Goal: Transaction & Acquisition: Purchase product/service

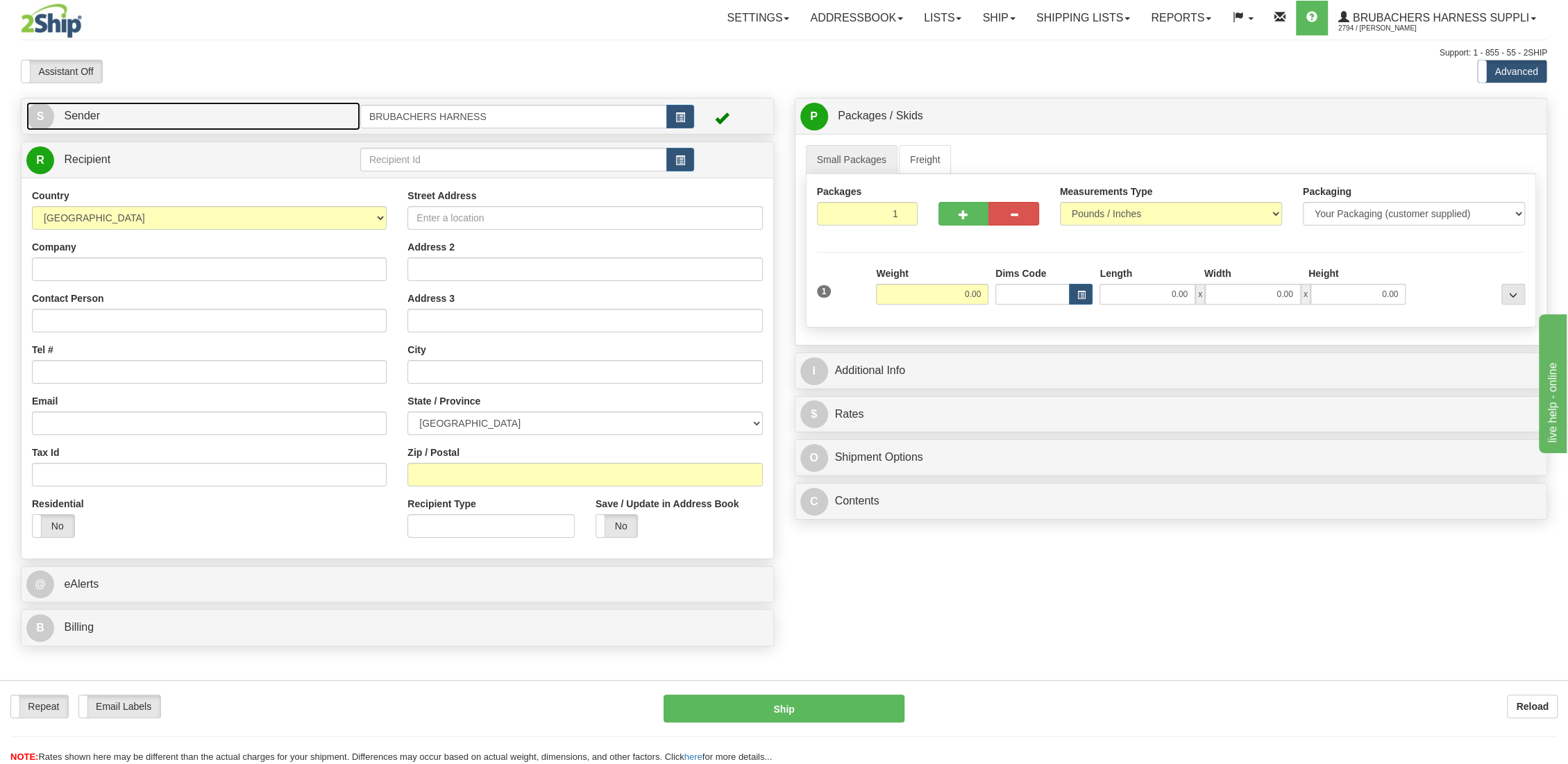
click at [84, 114] on span "Sender" at bounding box center [81, 115] width 37 height 12
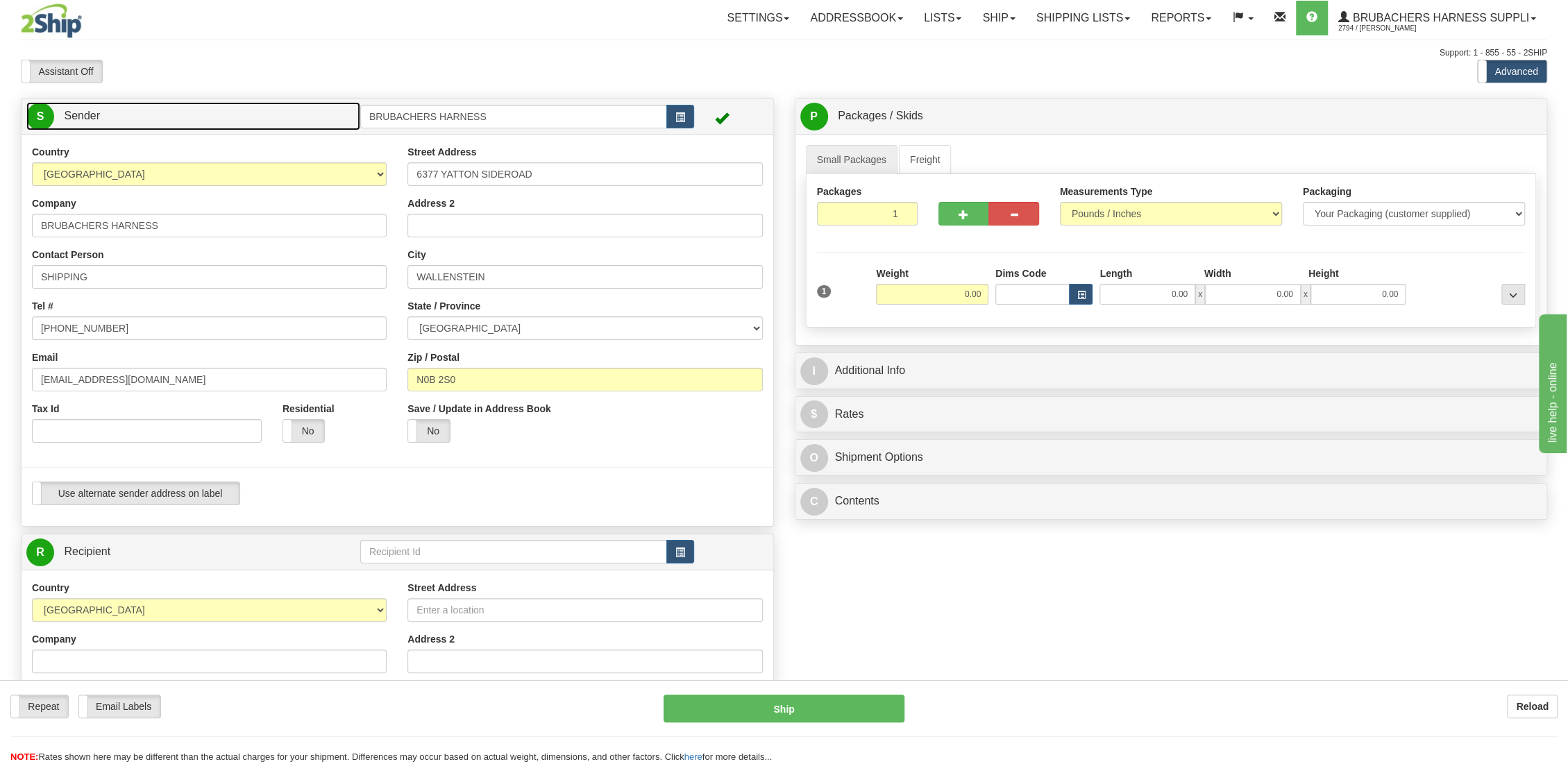
type input "WALLENSTEIN"
click at [211, 177] on select "[GEOGRAPHIC_DATA] [GEOGRAPHIC_DATA] [GEOGRAPHIC_DATA] [GEOGRAPHIC_DATA] [US_STA…" at bounding box center [210, 174] width 355 height 24
select select "BJ"
click at [32, 162] on select "[GEOGRAPHIC_DATA] [GEOGRAPHIC_DATA] [GEOGRAPHIC_DATA] [GEOGRAPHIC_DATA] [US_STA…" at bounding box center [210, 174] width 355 height 24
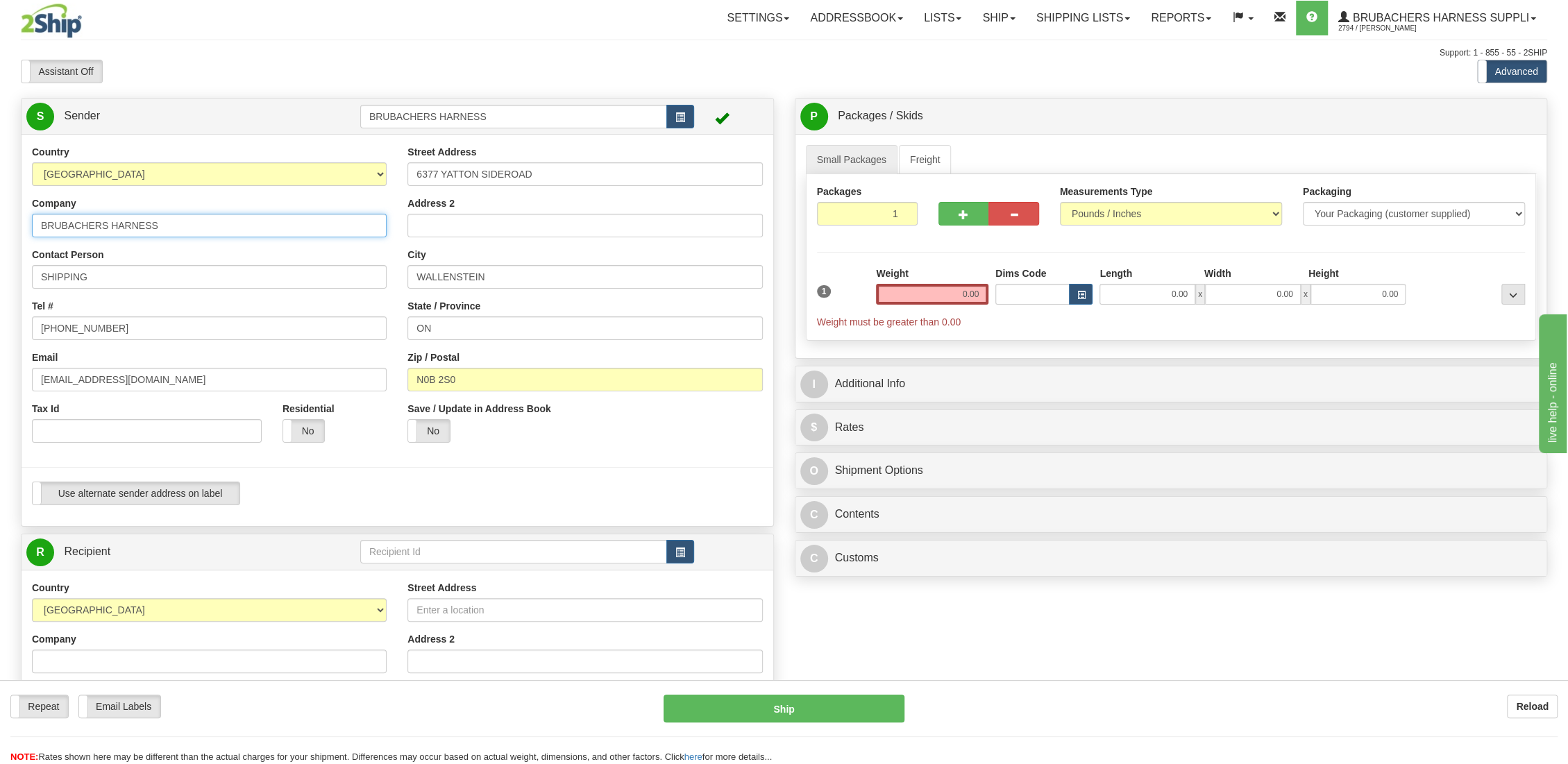
drag, startPoint x: 227, startPoint y: 226, endPoint x: -93, endPoint y: 188, distance: 322.2
click at [0, 188] on html "Training Course Close Toggle navigation Settings Shipping Preferences New Sende…" at bounding box center [784, 382] width 1568 height 764
paste input "ACEACHERN [PERSON_NAME]"
type input "ACEACHERN [PERSON_NAME]"
drag, startPoint x: 203, startPoint y: 228, endPoint x: -210, endPoint y: 199, distance: 414.0
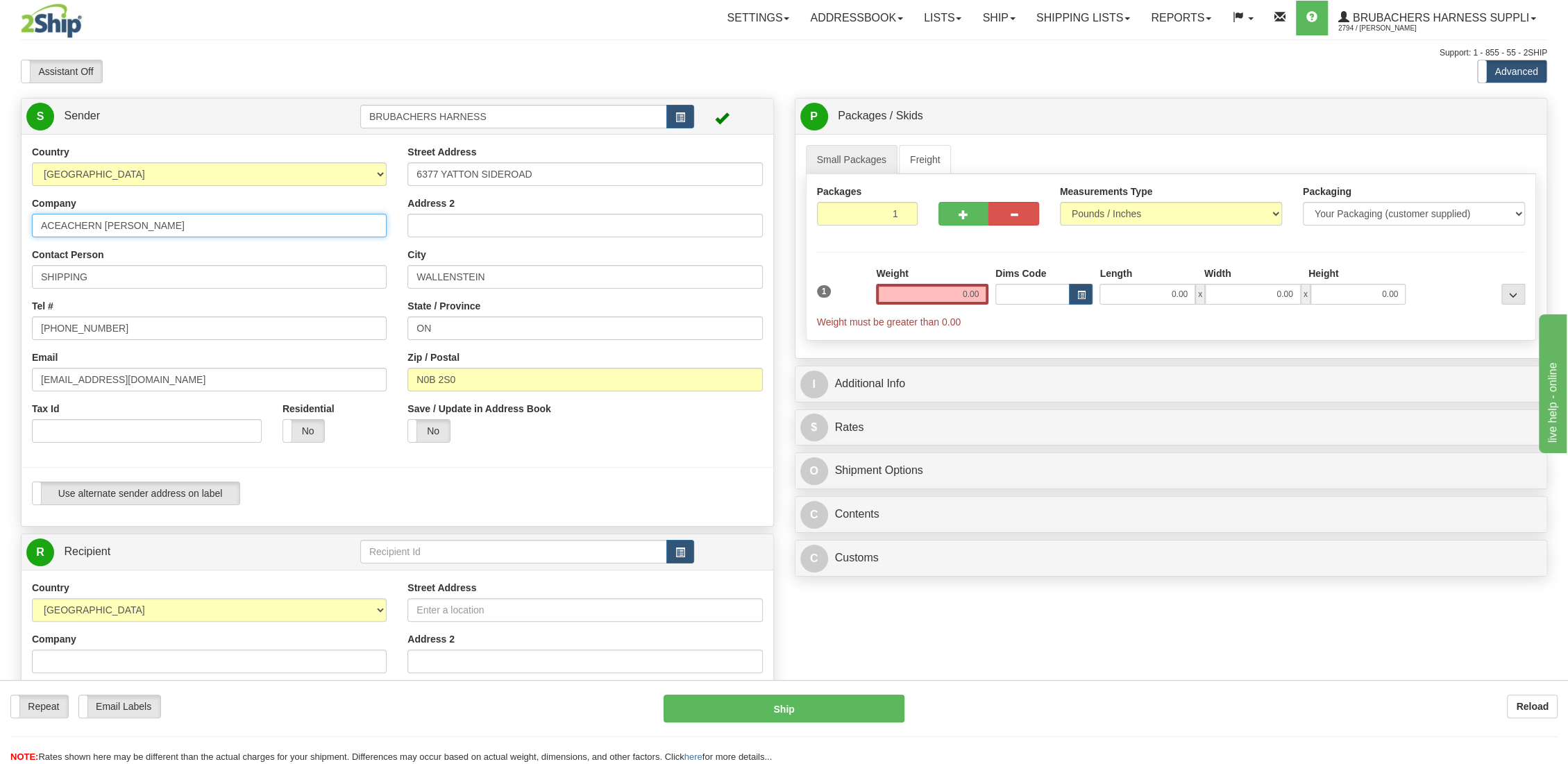
click at [0, 199] on html "Training Course Close Toggle navigation Settings Shipping Preferences New Sende…" at bounding box center [784, 382] width 1568 height 764
click at [127, 220] on input "Company" at bounding box center [210, 226] width 355 height 24
paste input "[PERSON_NAME]"
type input "[PERSON_NAME]"
click at [241, 329] on input "[PHONE_NUMBER]" at bounding box center [210, 329] width 355 height 24
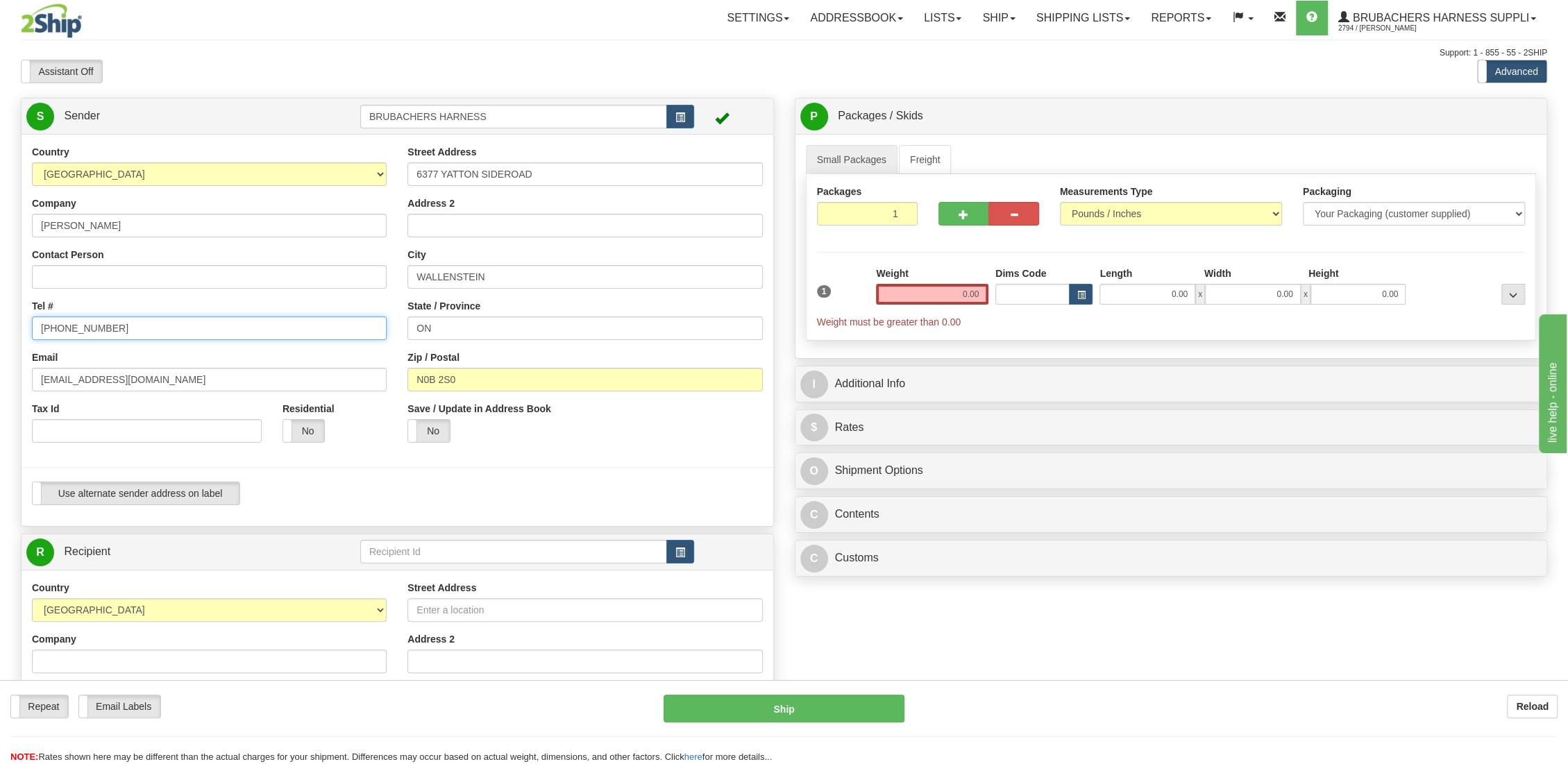
drag, startPoint x: 241, startPoint y: 329, endPoint x: -444, endPoint y: 306, distance: 685.4
click at [0, 306] on html "Training Course Close Toggle navigation Settings Shipping Preferences New Sende…" at bounding box center [784, 382] width 1568 height 764
type input "9028145086"
click at [106, 379] on input "Email" at bounding box center [210, 379] width 355 height 24
paste input "[EMAIL_ADDRESS][DOMAIN_NAME]"
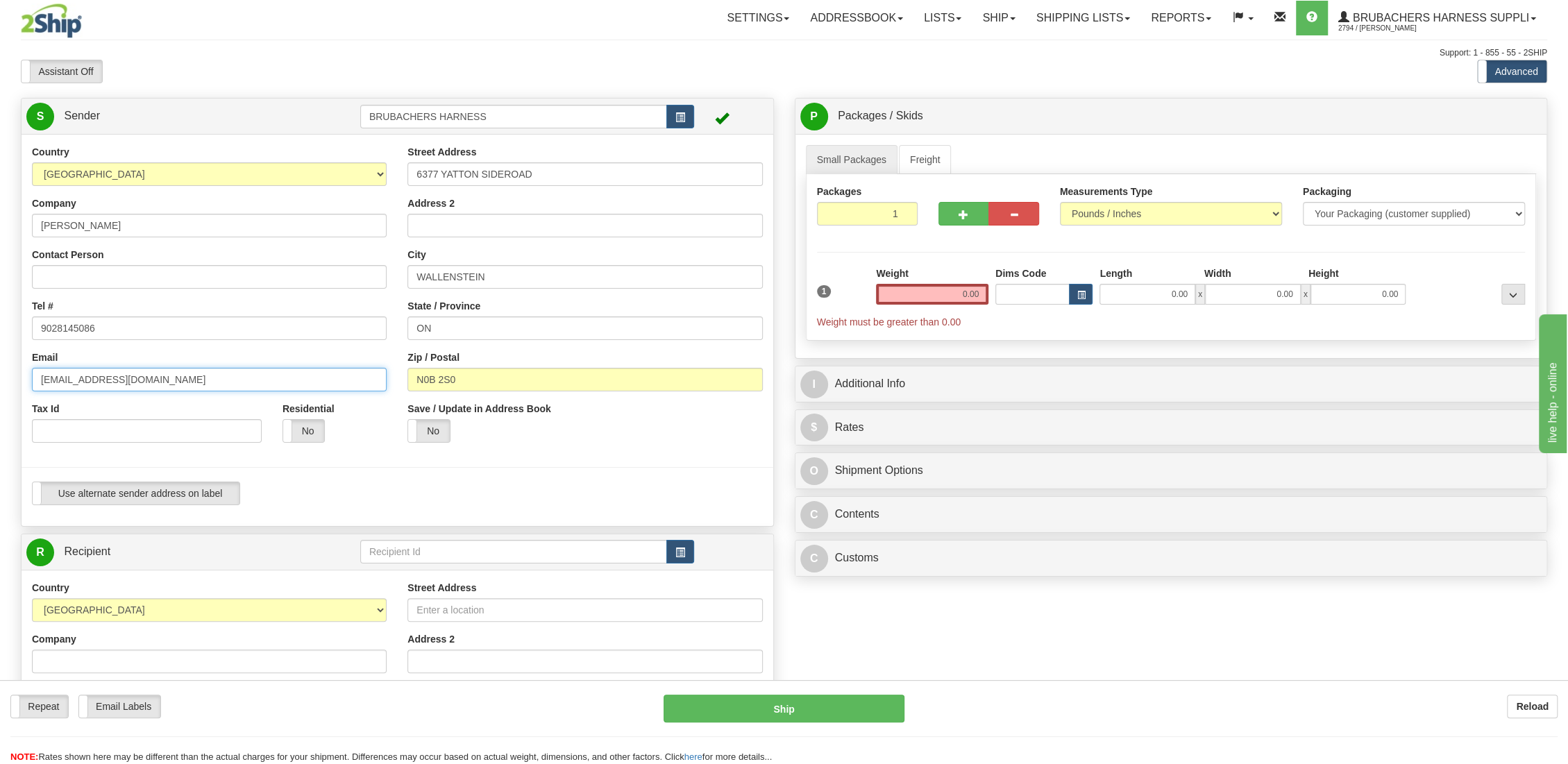
type input "[EMAIL_ADDRESS][DOMAIN_NAME]"
click at [624, 177] on input "6377 YATTON SIDEROAD" at bounding box center [585, 174] width 355 height 24
drag, startPoint x: 648, startPoint y: 177, endPoint x: 251, endPoint y: 147, distance: 398.1
click at [251, 147] on div "Country [GEOGRAPHIC_DATA] [GEOGRAPHIC_DATA] [GEOGRAPHIC_DATA] [GEOGRAPHIC_DATA]…" at bounding box center [396, 330] width 751 height 370
paste input "[STREET_ADDRESS][PERSON_NAME]"
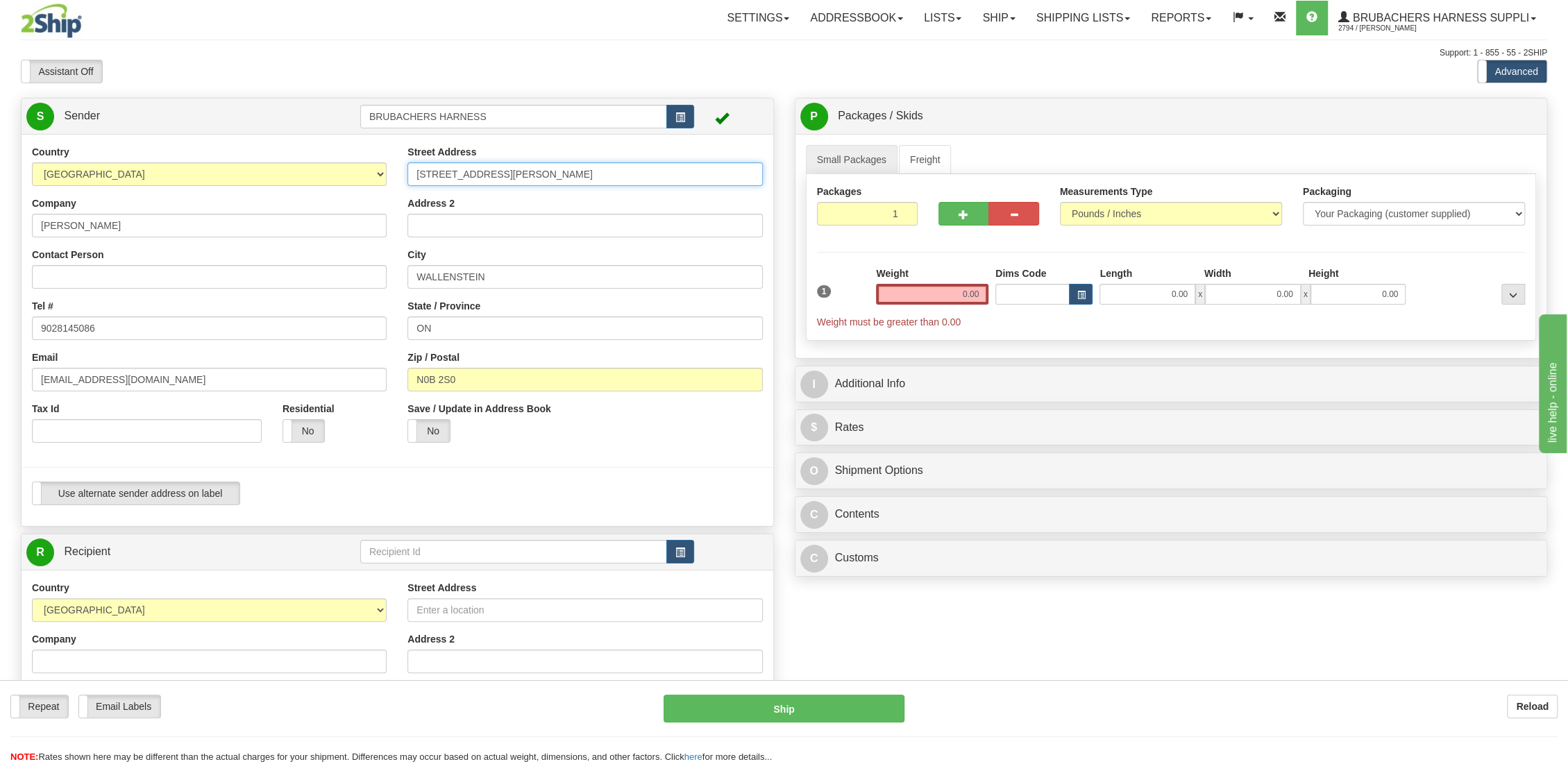
type input "[STREET_ADDRESS][PERSON_NAME]"
type input "H"
type input "[PERSON_NAME]"
type input "NS"
type input "B0N 1C0"
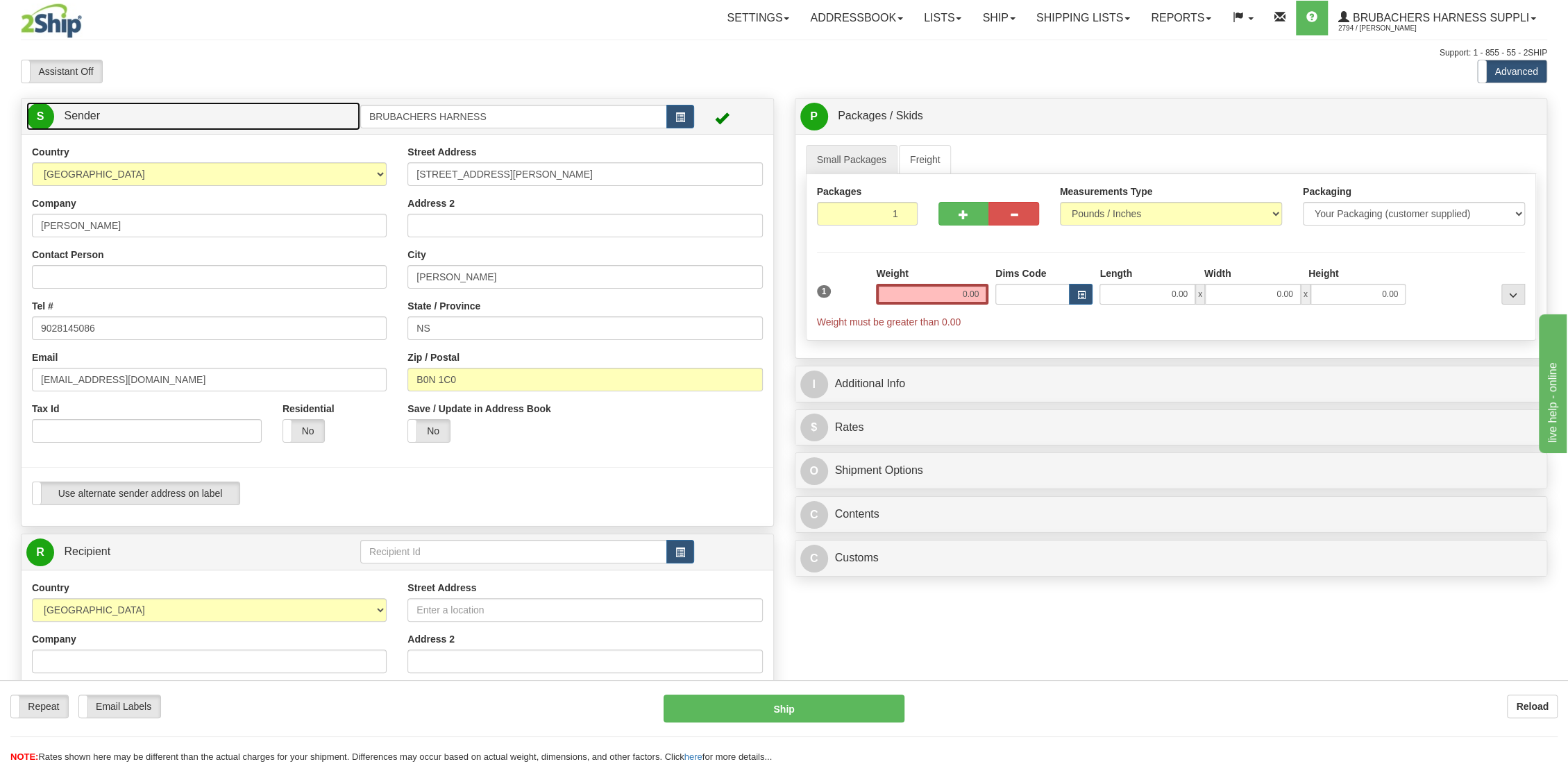
click at [94, 112] on span "Sender" at bounding box center [81, 115] width 37 height 12
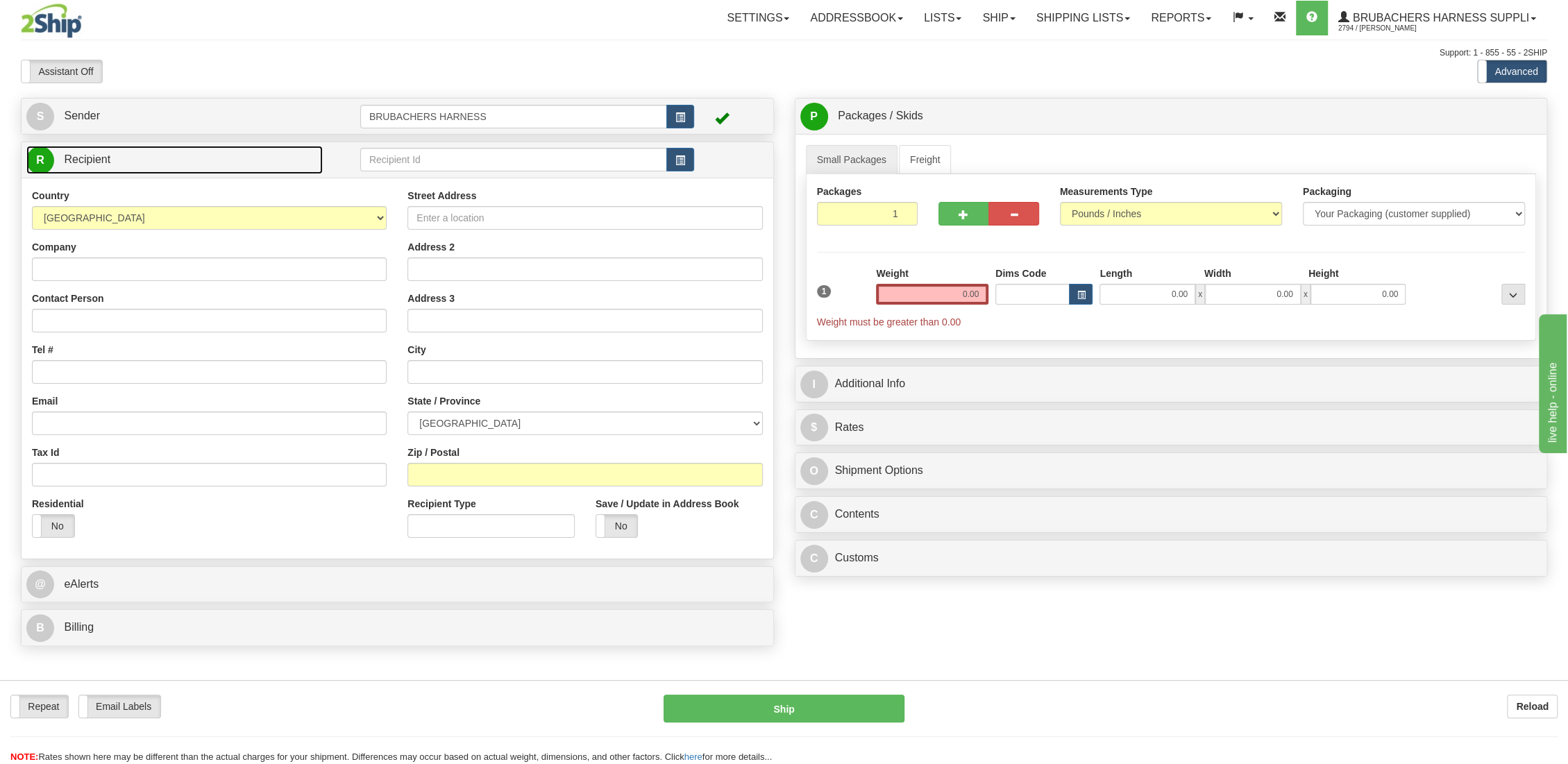
click at [95, 158] on span "Recipient" at bounding box center [87, 160] width 47 height 12
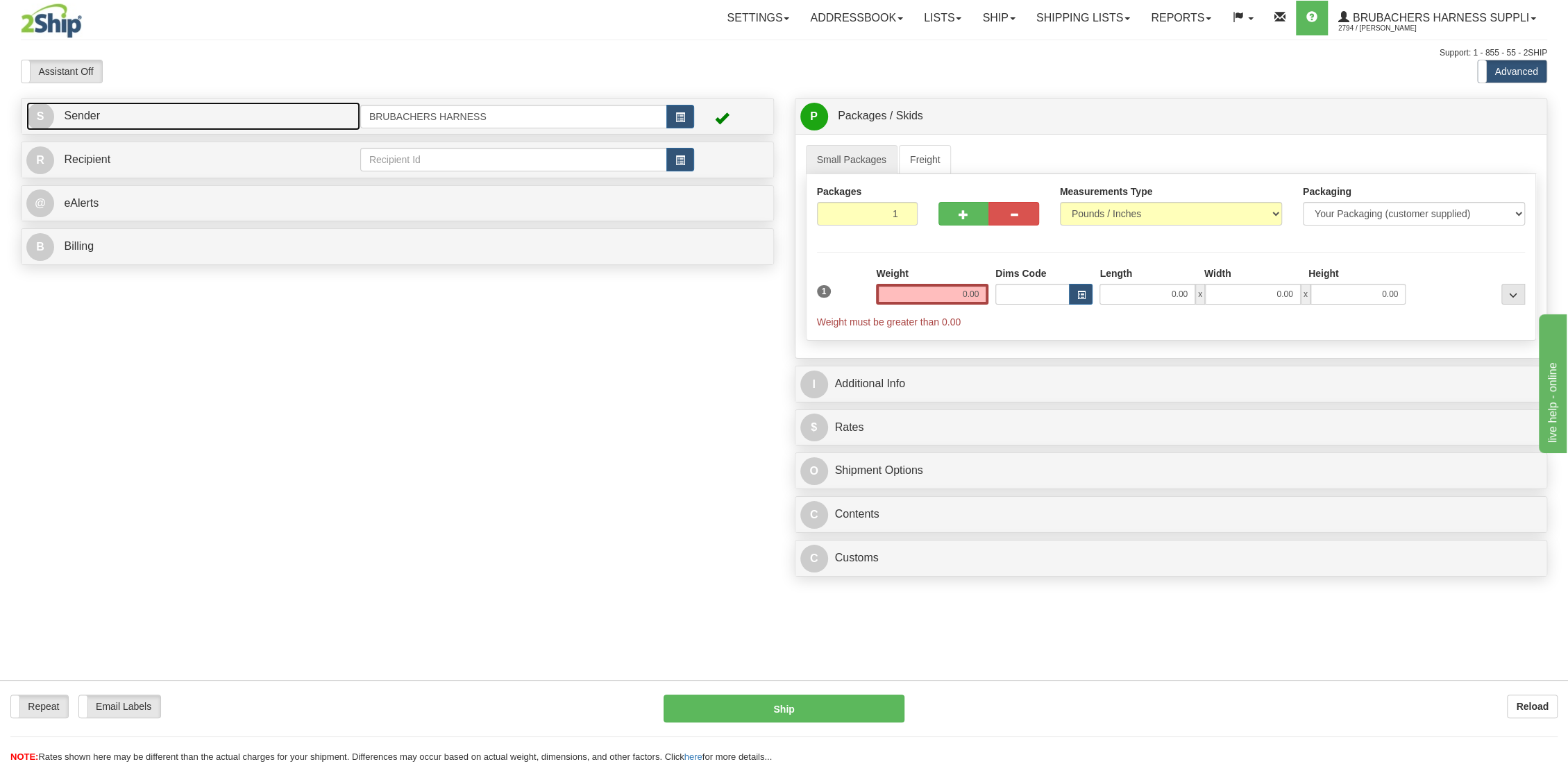
click at [87, 112] on span "Sender" at bounding box center [81, 115] width 37 height 12
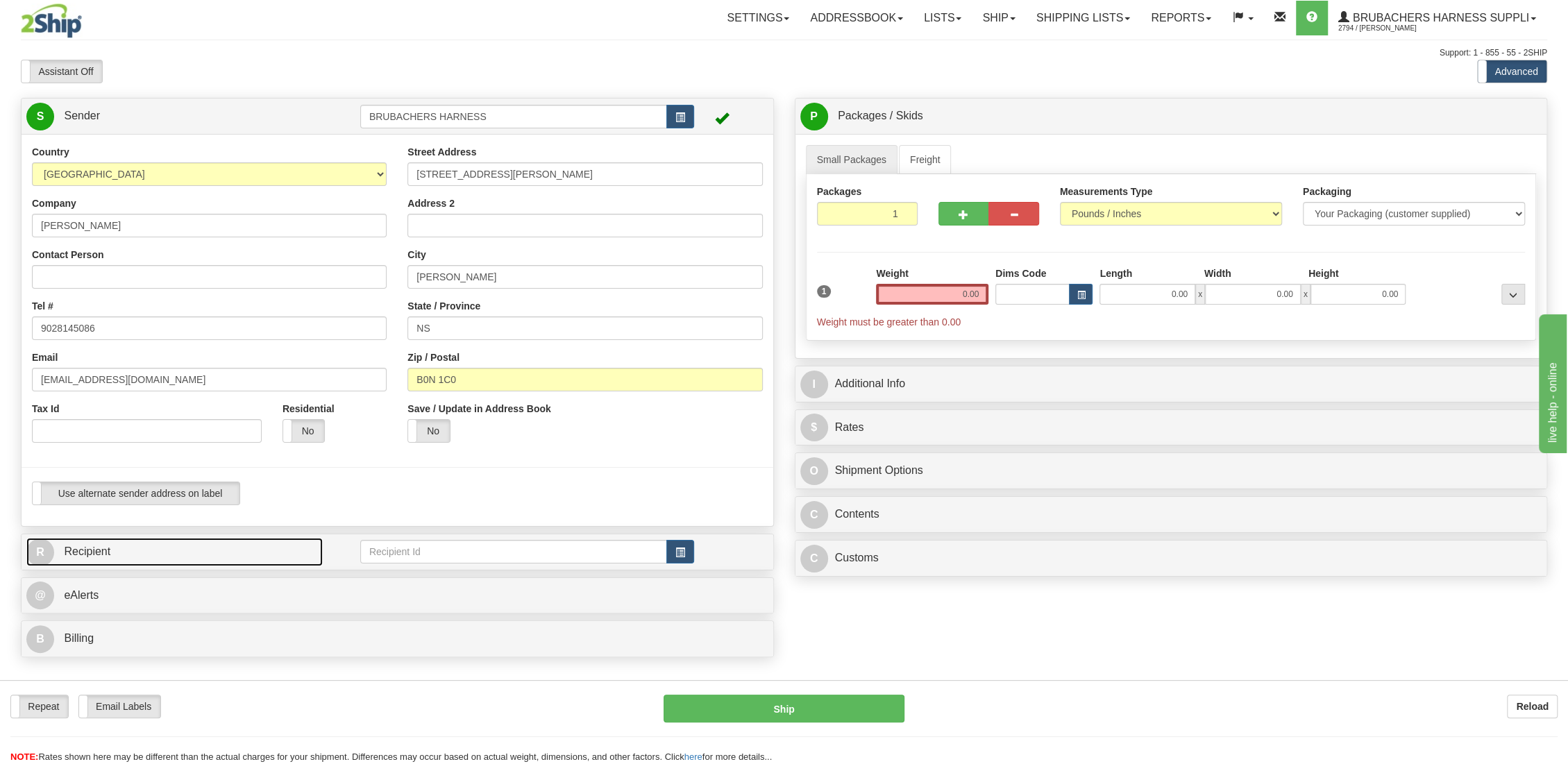
click at [88, 548] on span "Recipient" at bounding box center [87, 551] width 47 height 12
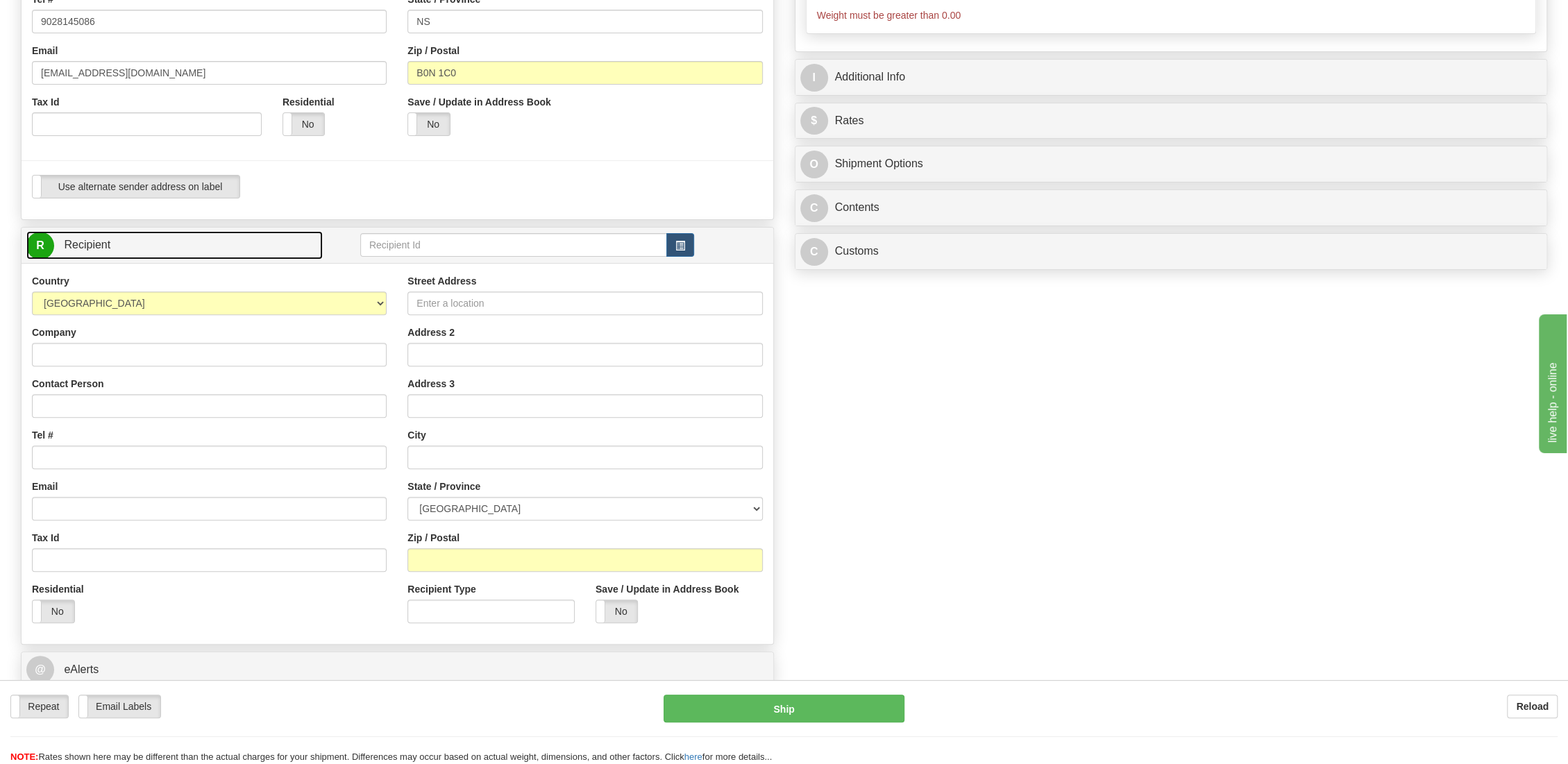
scroll to position [307, 0]
click at [409, 244] on input "text" at bounding box center [513, 244] width 306 height 24
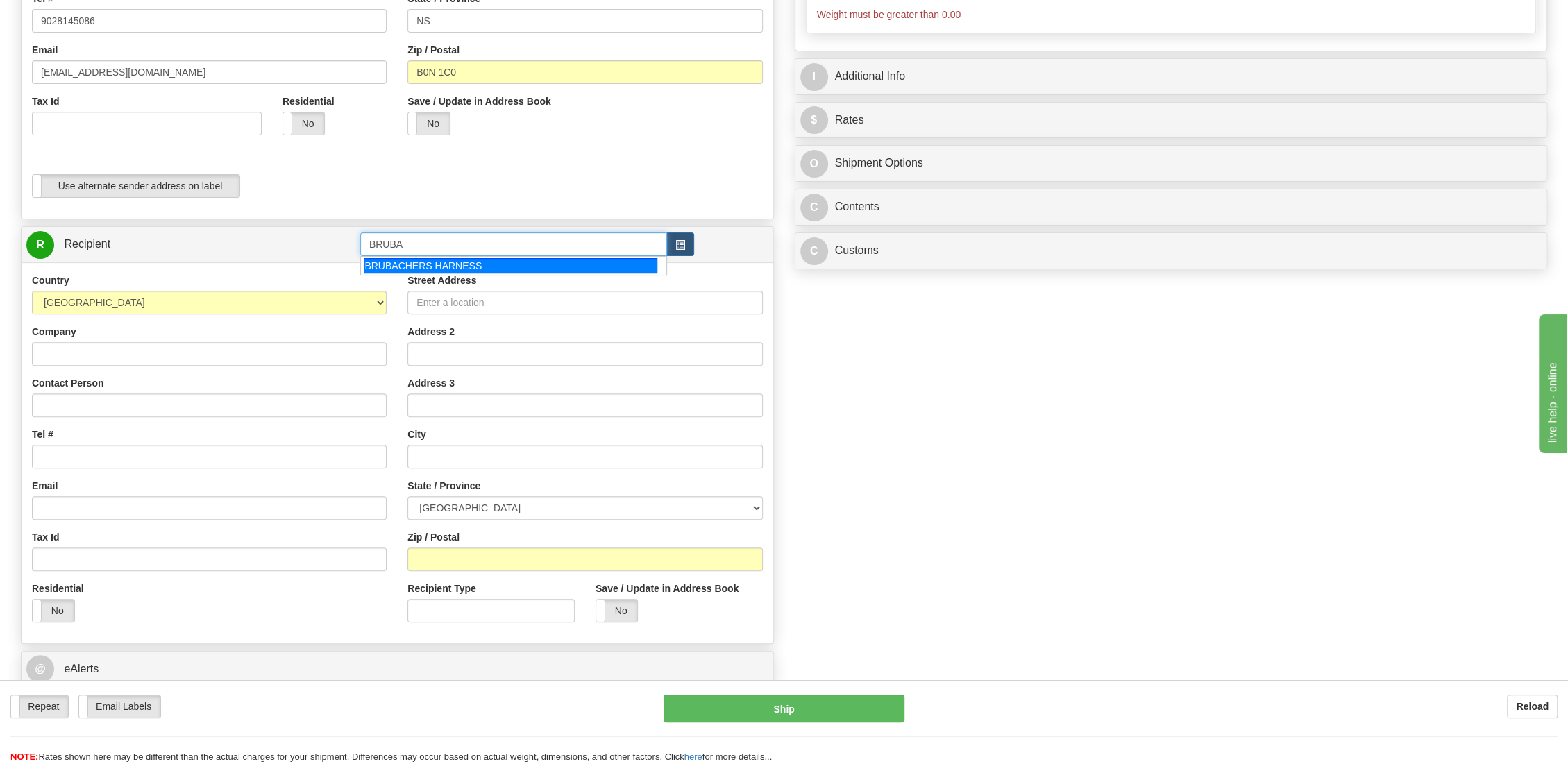
click at [405, 267] on div "BRUBACHERS HARNESS" at bounding box center [509, 266] width 293 height 15
type input "BRUBACHERS HARNESS"
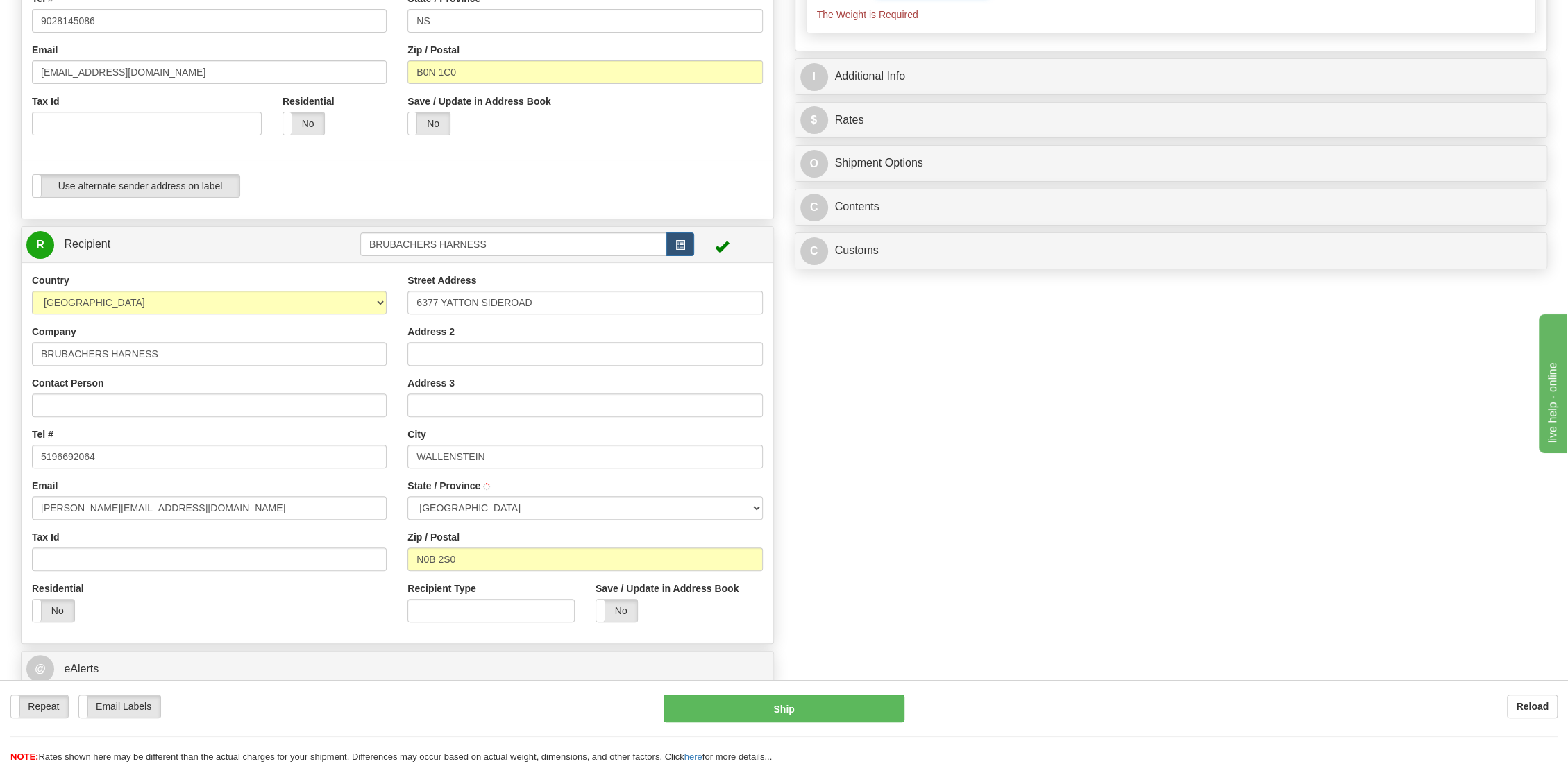
scroll to position [0, 0]
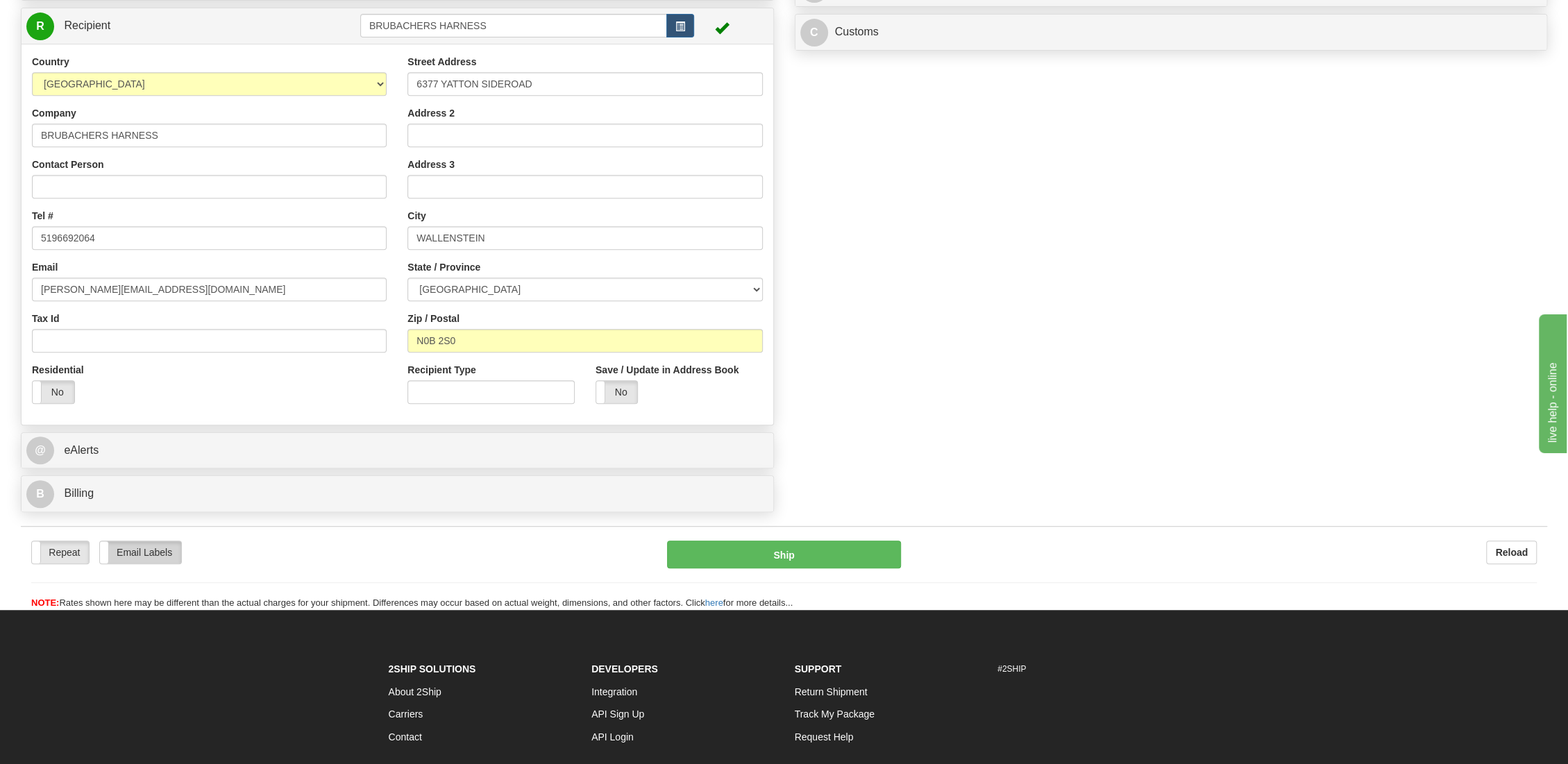
type input "0.00"
click at [137, 553] on label "Email Labels" at bounding box center [141, 552] width 81 height 22
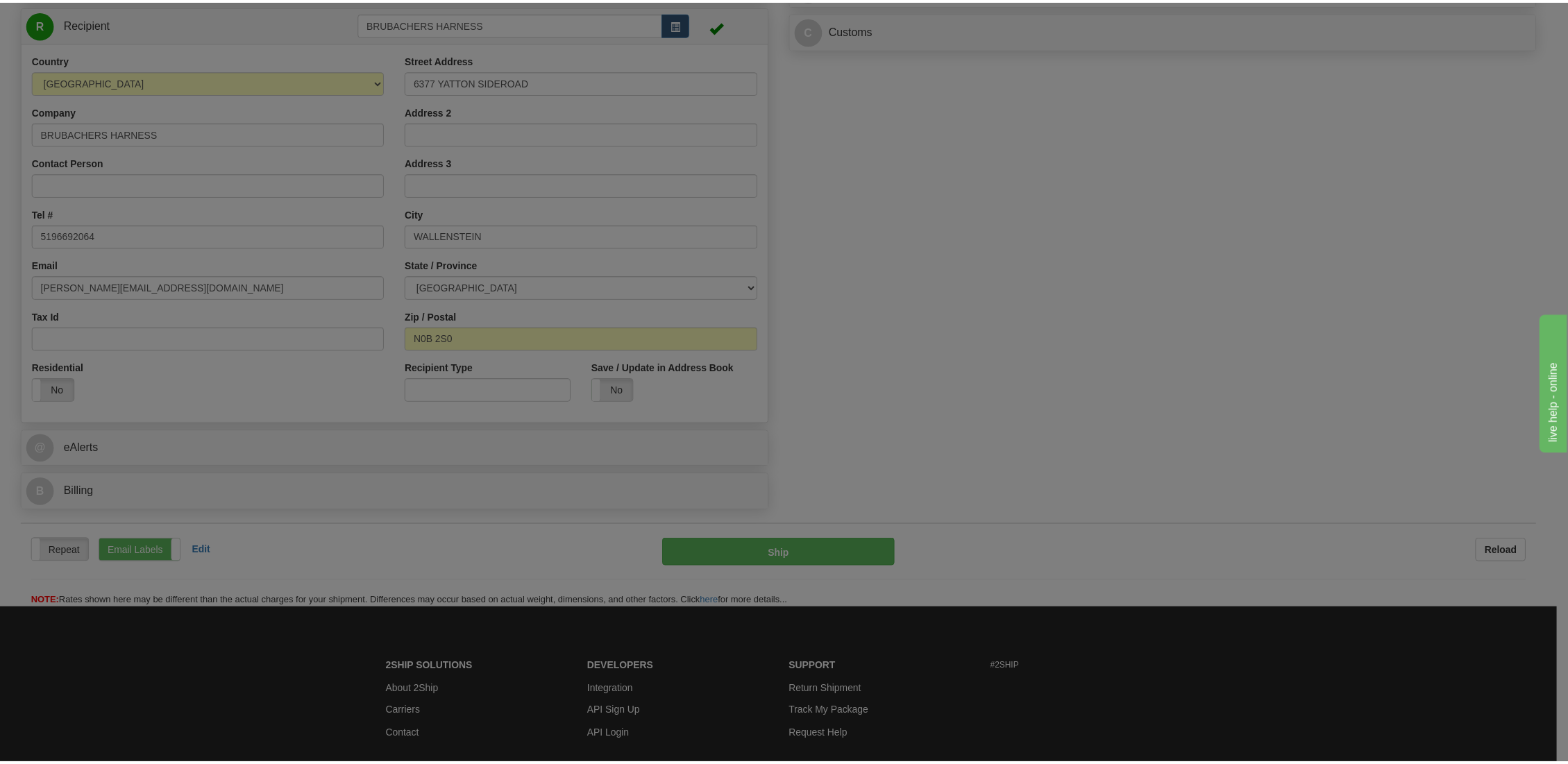
scroll to position [529, 0]
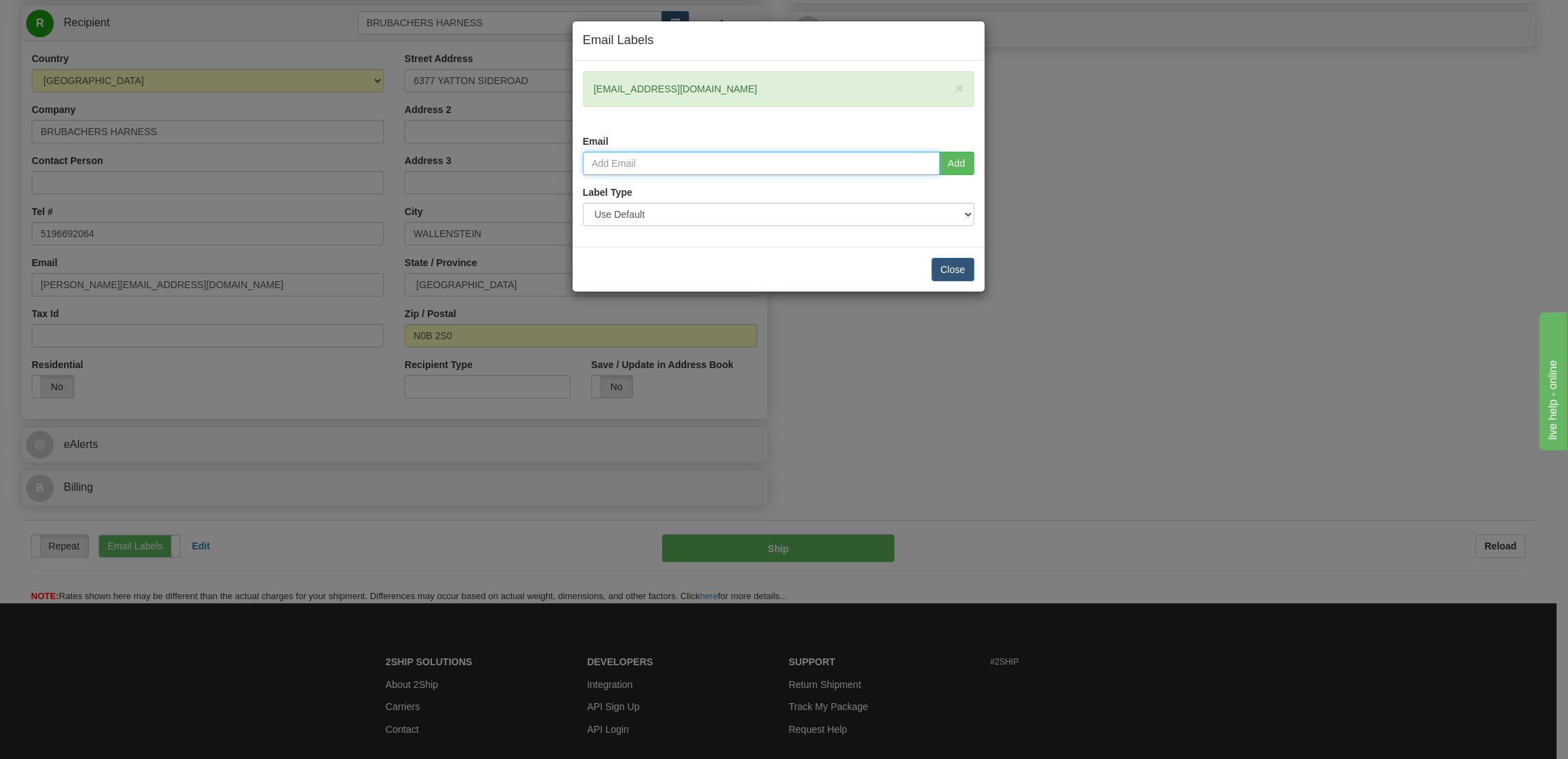
click at [686, 158] on input "email" at bounding box center [761, 164] width 357 height 24
type input "[PERSON_NAME][EMAIL_ADDRESS][DOMAIN_NAME]"
click at [960, 163] on button "Add" at bounding box center [957, 164] width 35 height 24
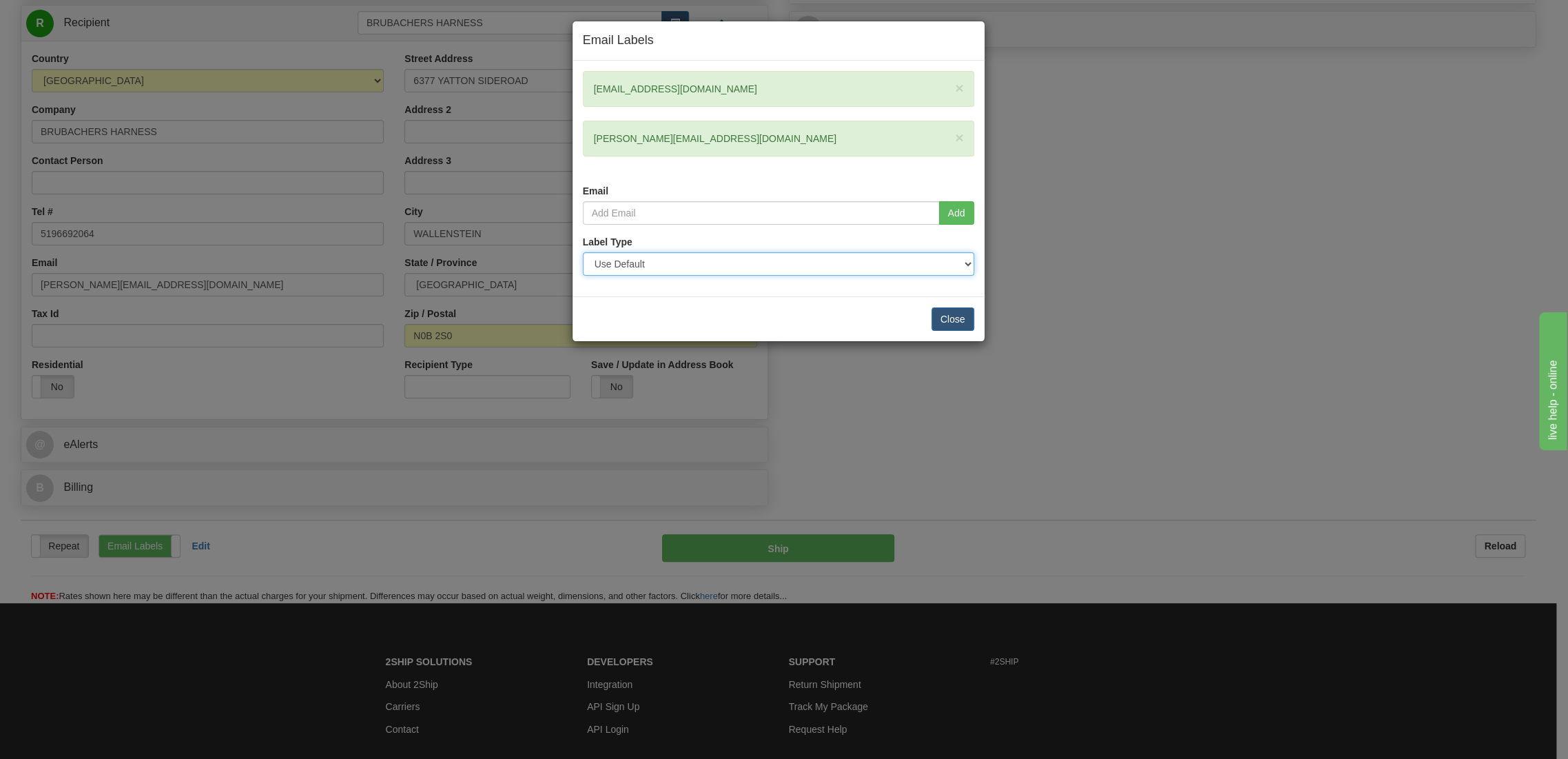
click at [859, 264] on select "Use Default Laser (8 ½” x 11”) Thermal (4” x 6”) Packing Slip (8 ½” x 11”)" at bounding box center [779, 264] width 391 height 24
select select "2"
click at [583, 252] on select "Use Default Laser (8 ½” x 11”) Thermal (4” x 6”) Packing Slip (8 ½” x 11”)" at bounding box center [779, 264] width 391 height 24
click at [948, 315] on button "Close" at bounding box center [953, 320] width 43 height 24
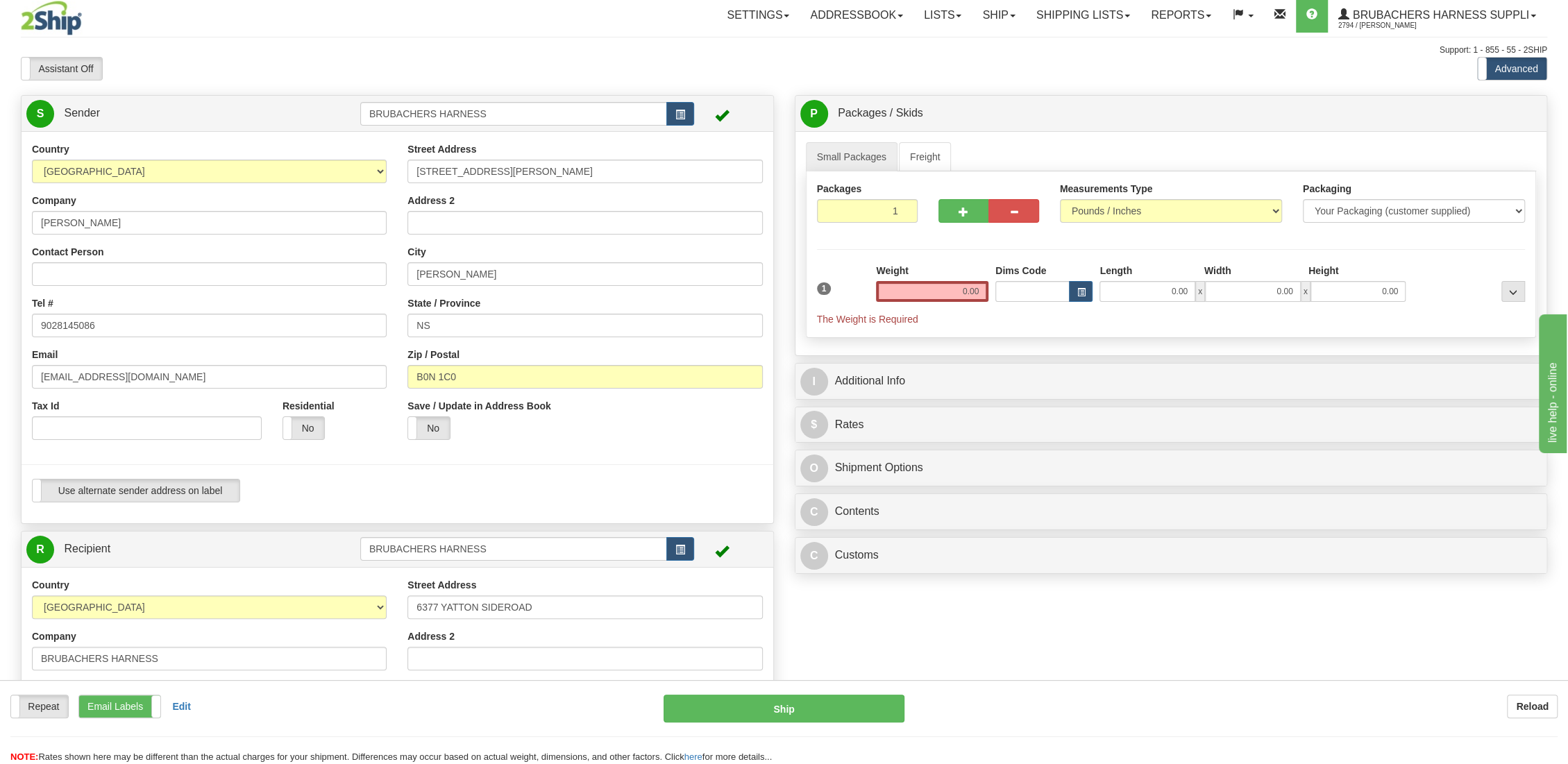
scroll to position [0, 0]
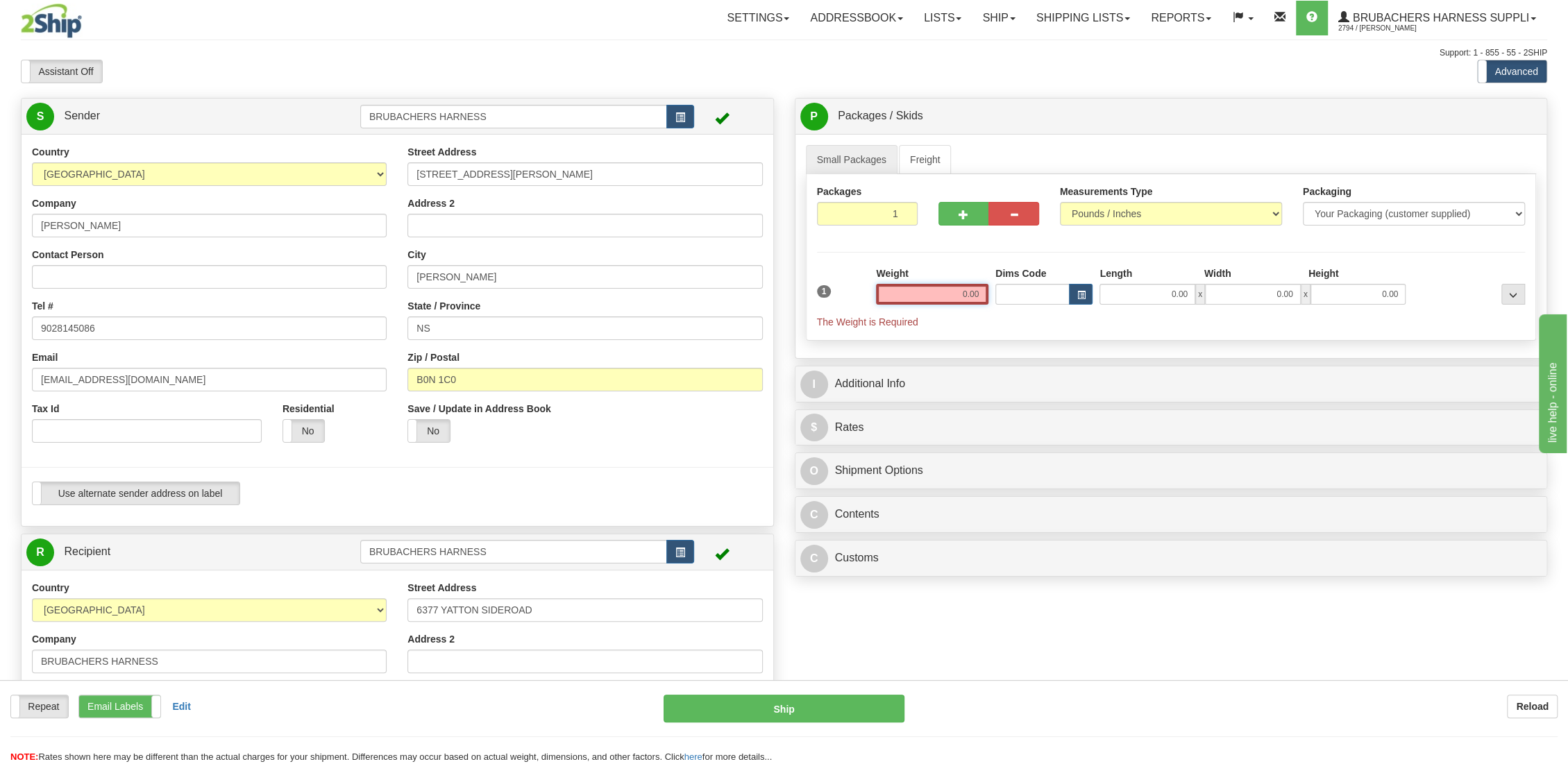
click at [947, 293] on input "0.00" at bounding box center [932, 294] width 112 height 21
type input "1.00"
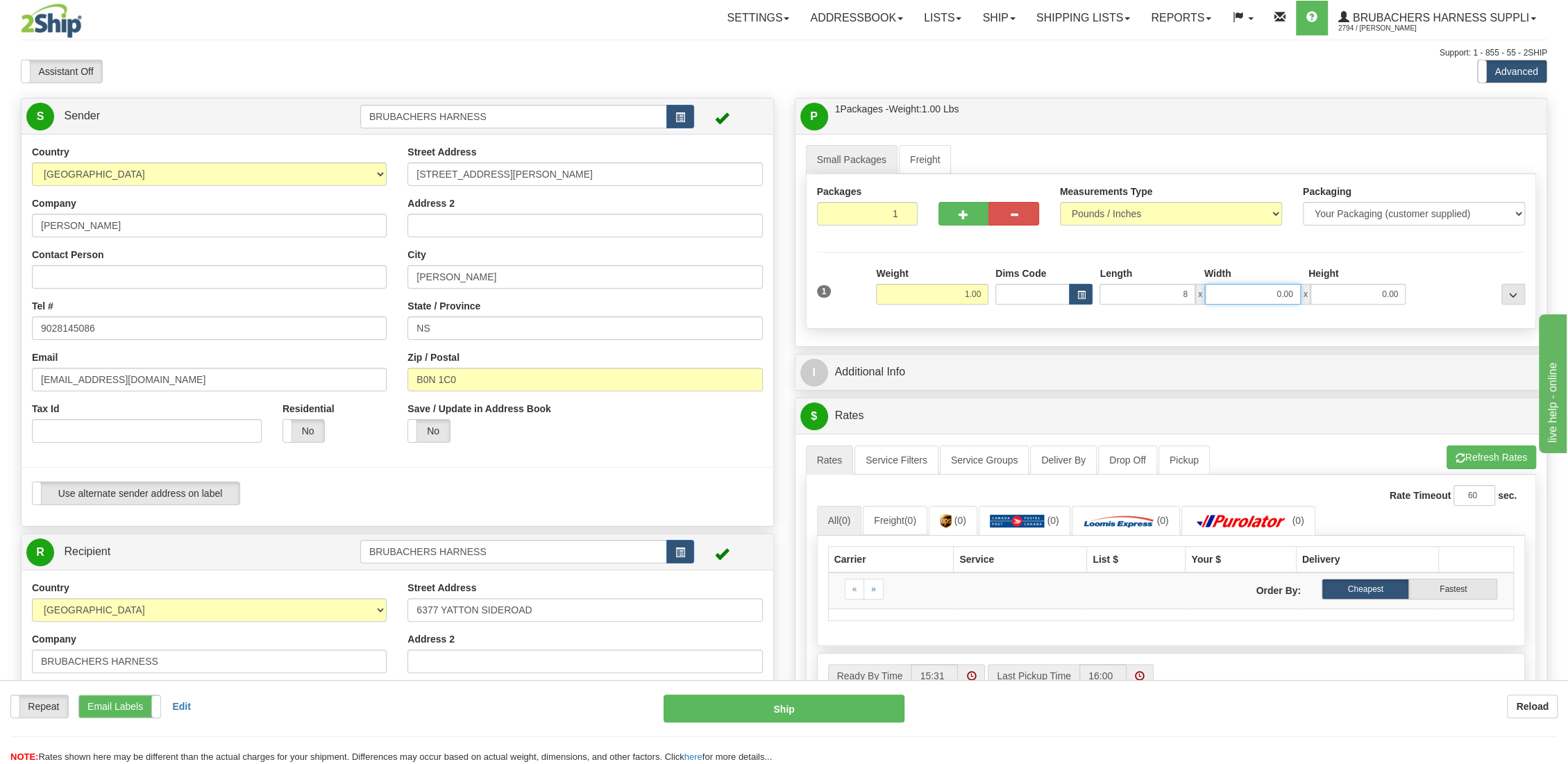
type input "8.00"
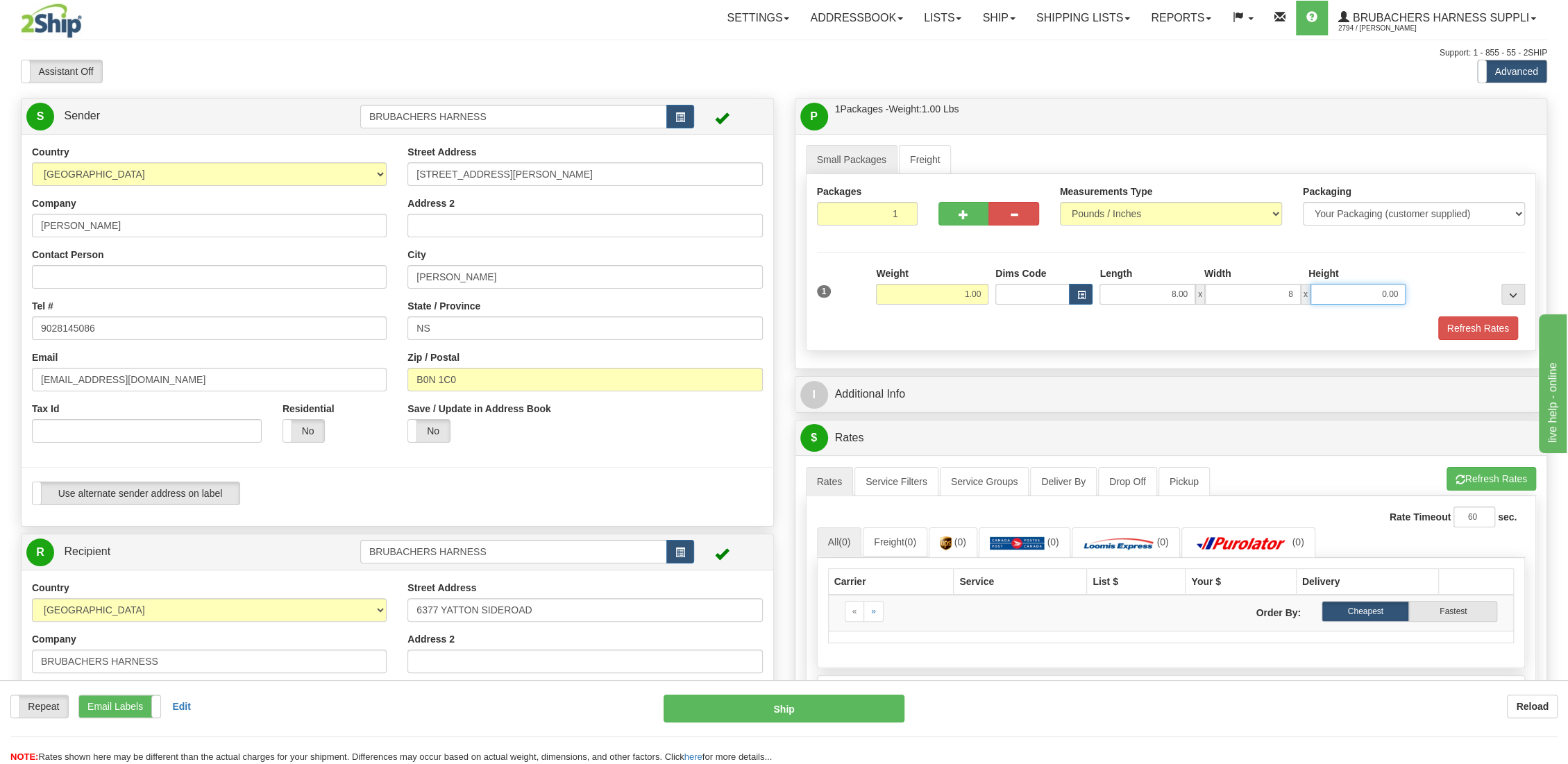
type input "8.00"
type input "4.00"
click at [1485, 472] on button "Refresh Rates" at bounding box center [1490, 479] width 89 height 24
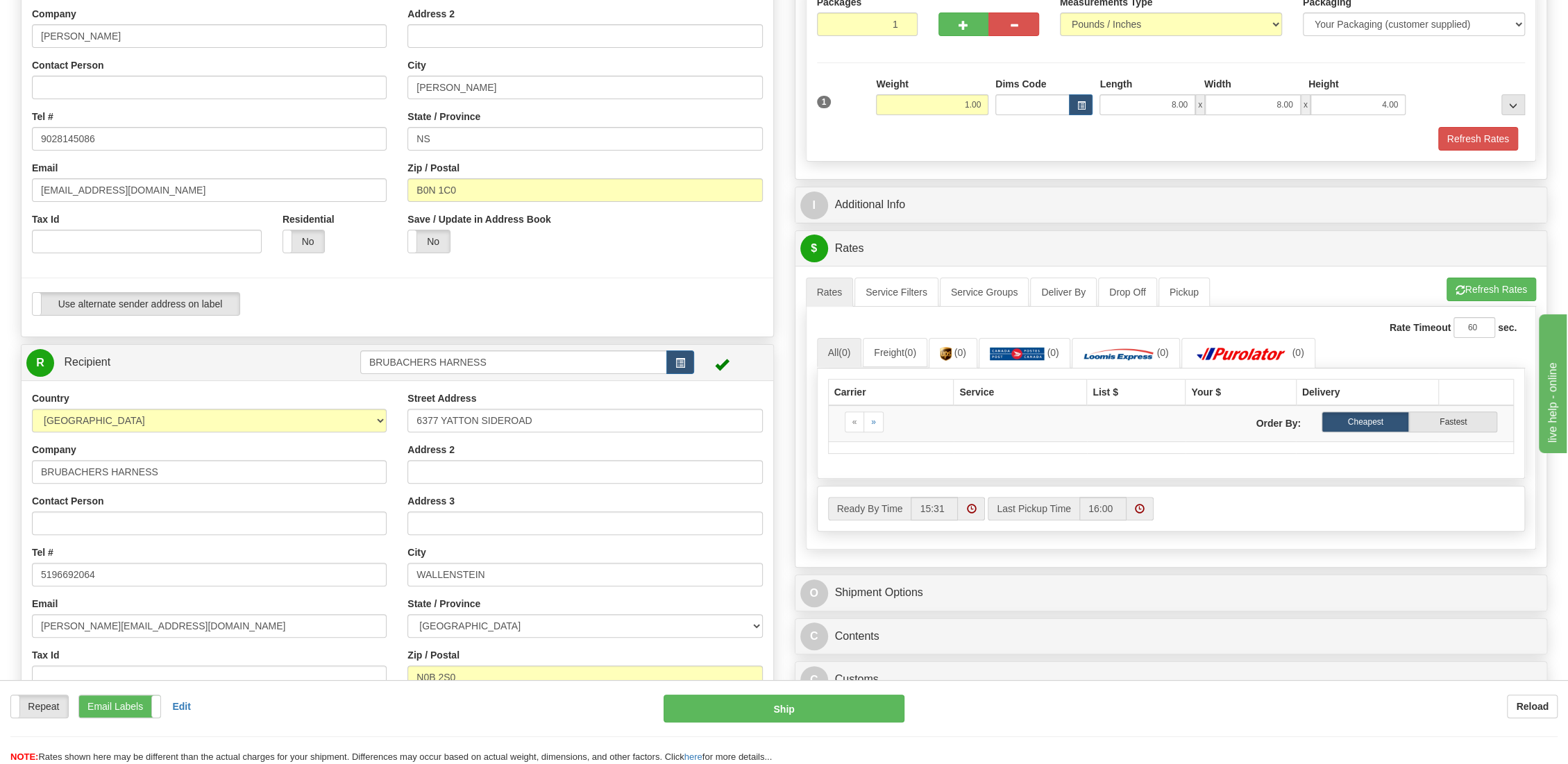
scroll to position [154, 0]
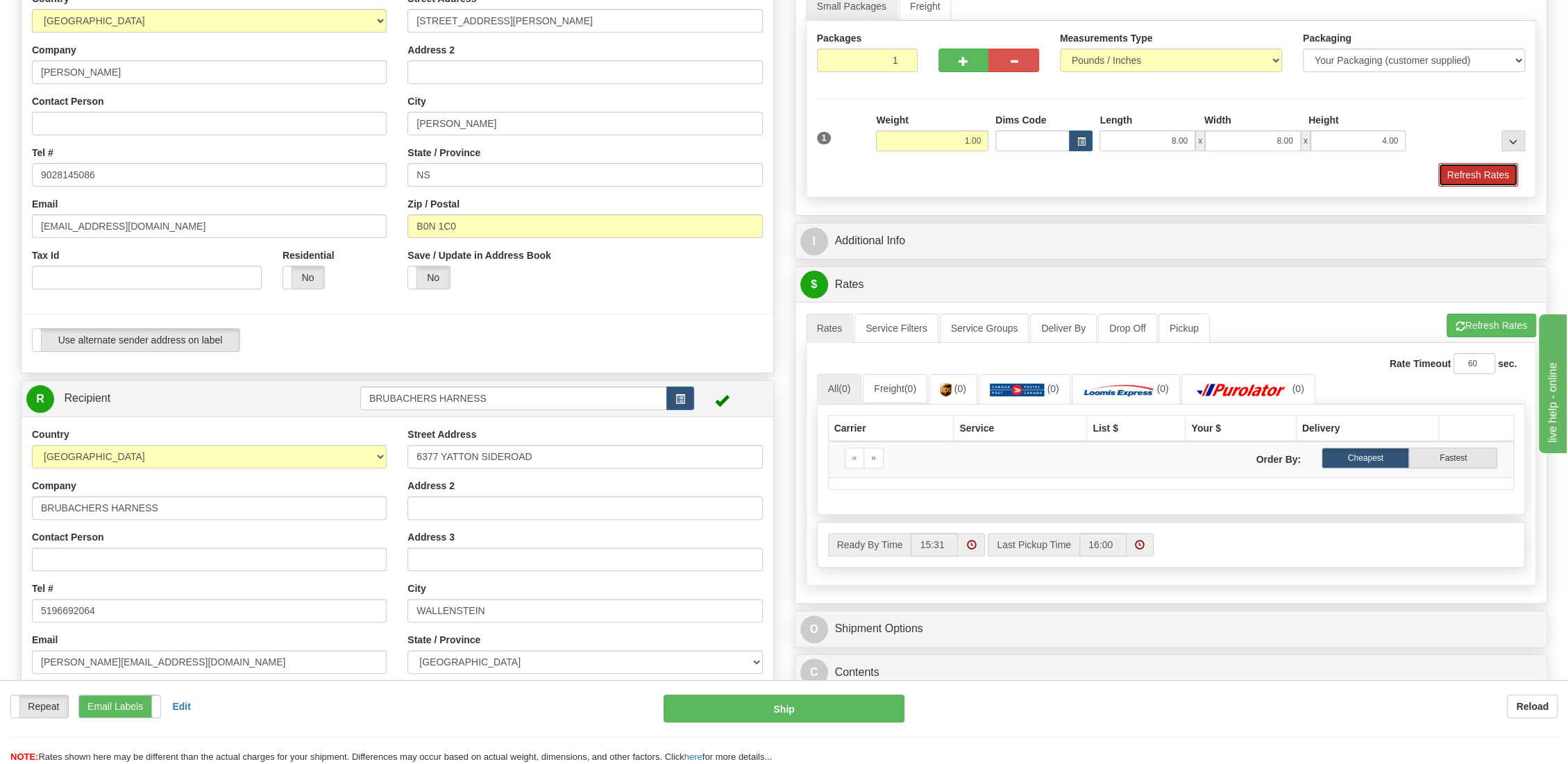
click at [1498, 169] on button "Refresh Rates" at bounding box center [1478, 175] width 80 height 24
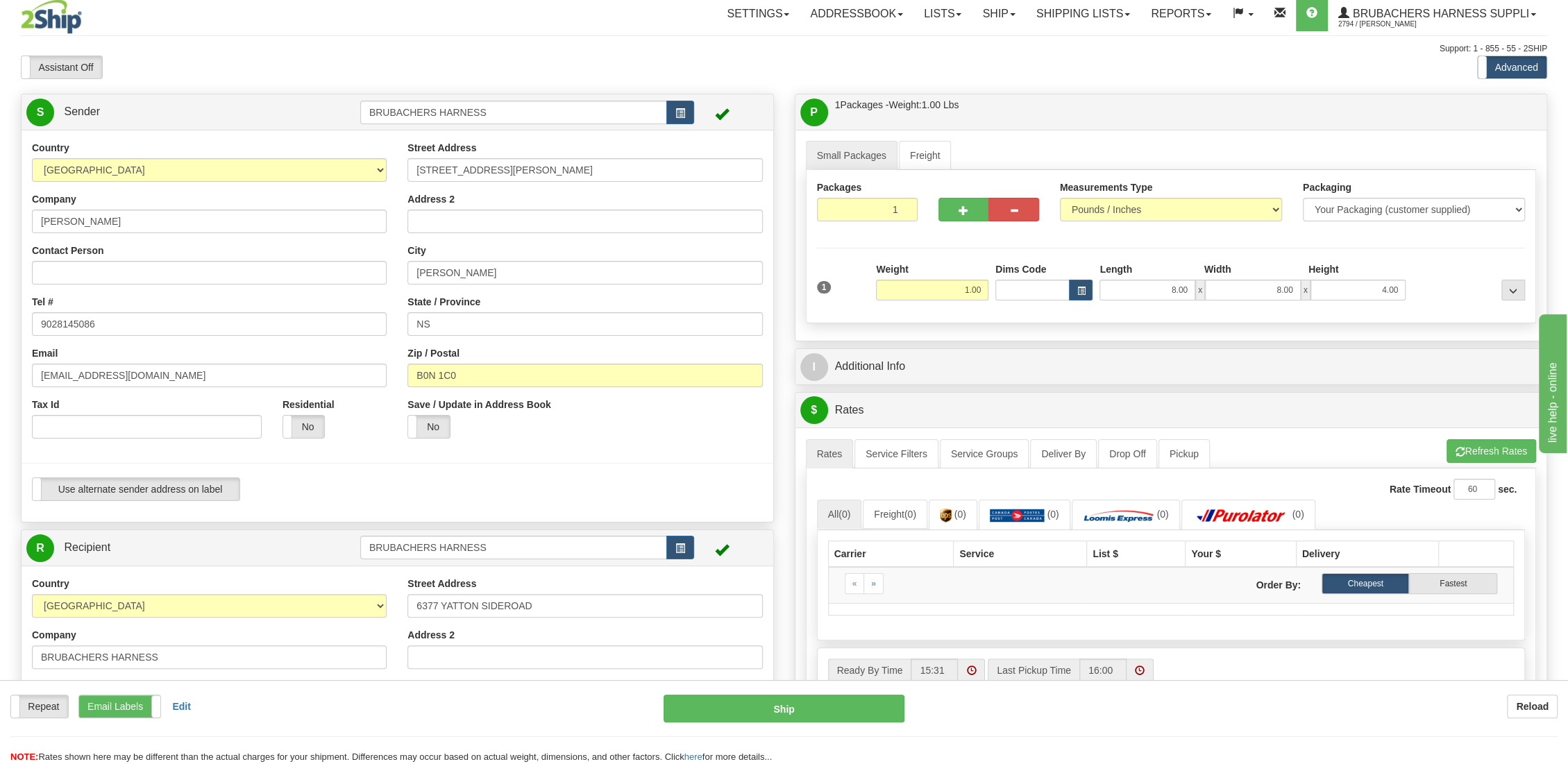
scroll to position [0, 0]
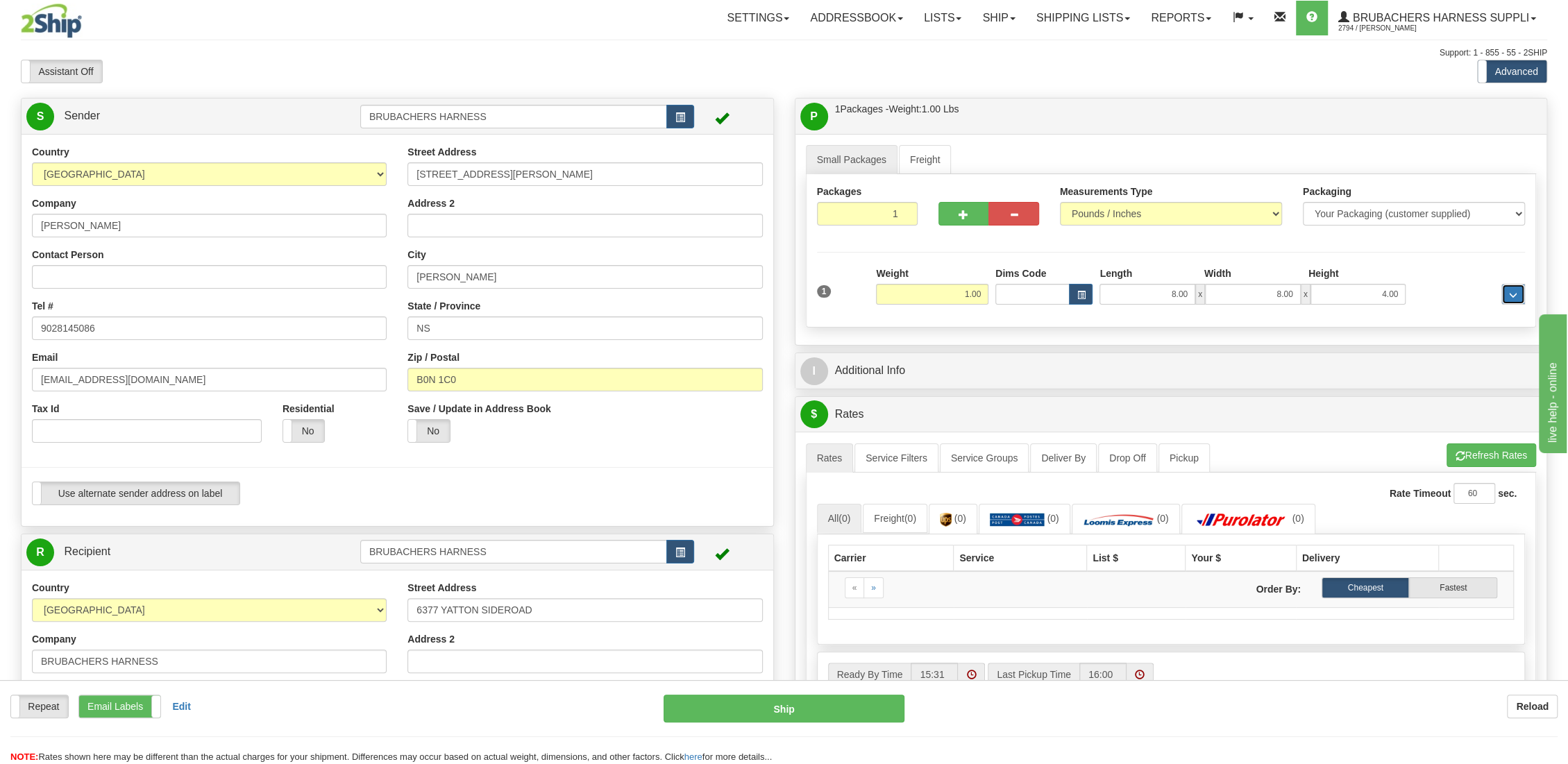
click at [1520, 293] on button "..." at bounding box center [1513, 294] width 24 height 21
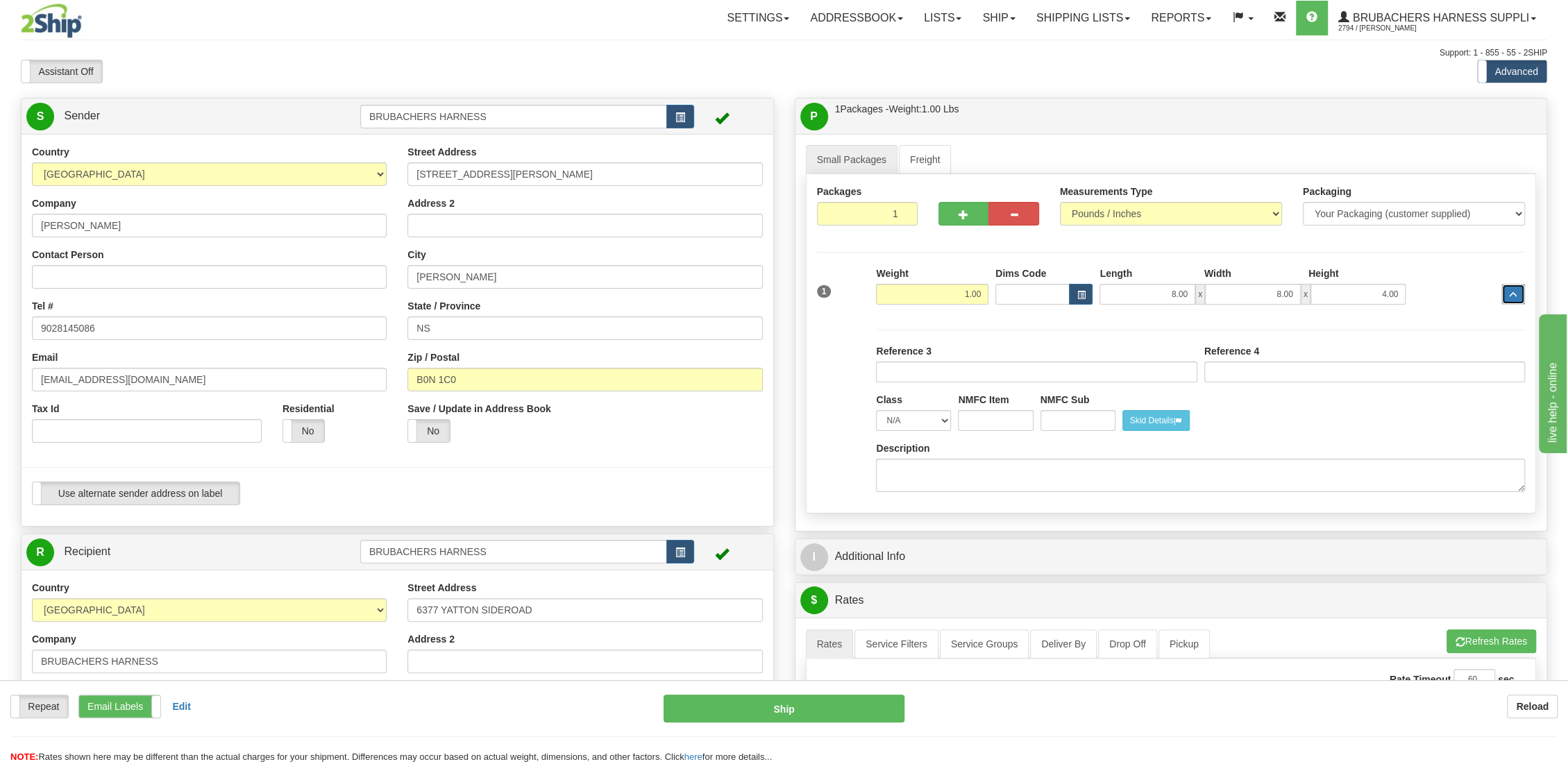
click at [1520, 293] on button "..." at bounding box center [1513, 294] width 24 height 21
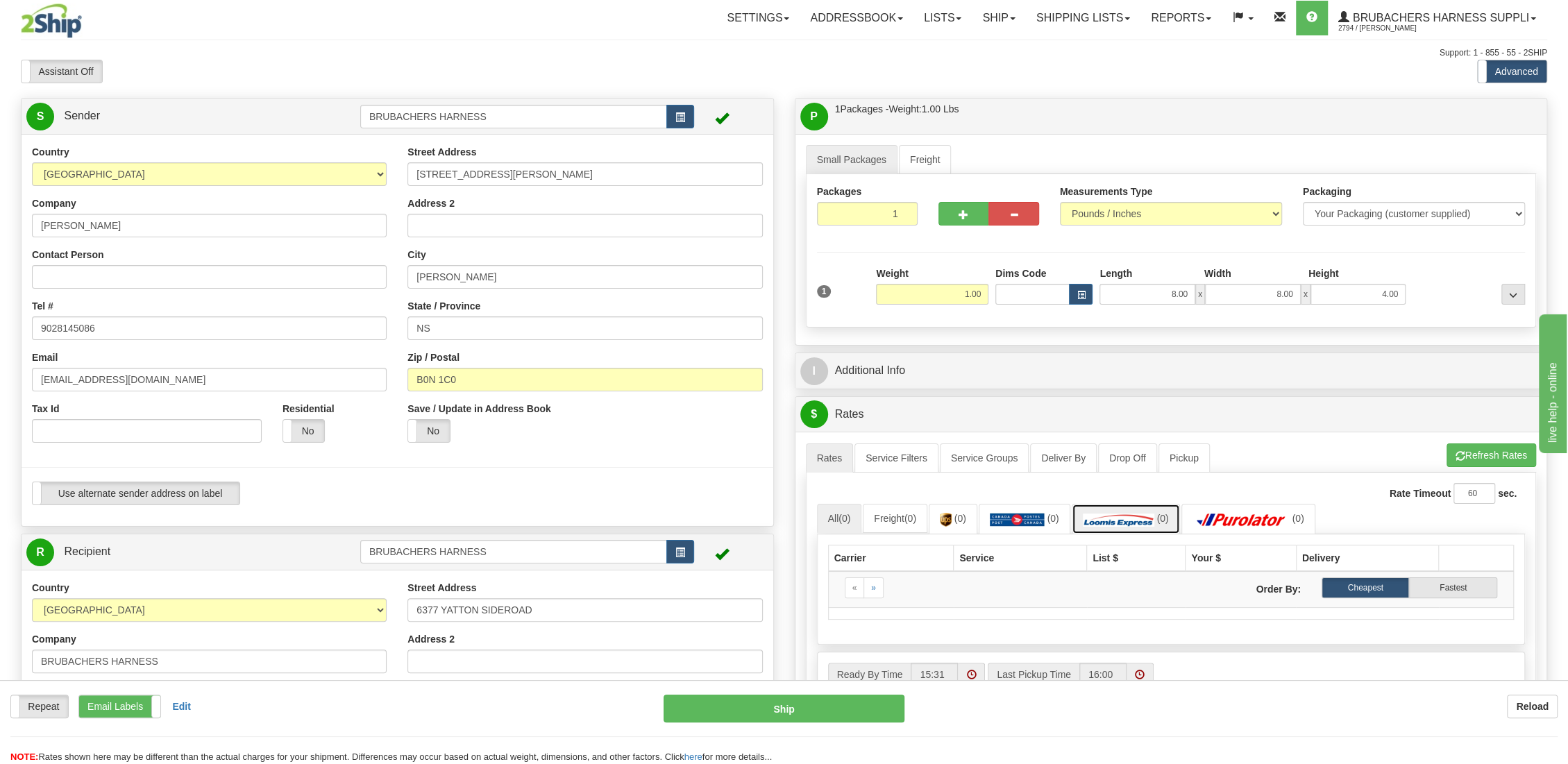
click at [1126, 526] on link "(0)" at bounding box center [1126, 518] width 109 height 30
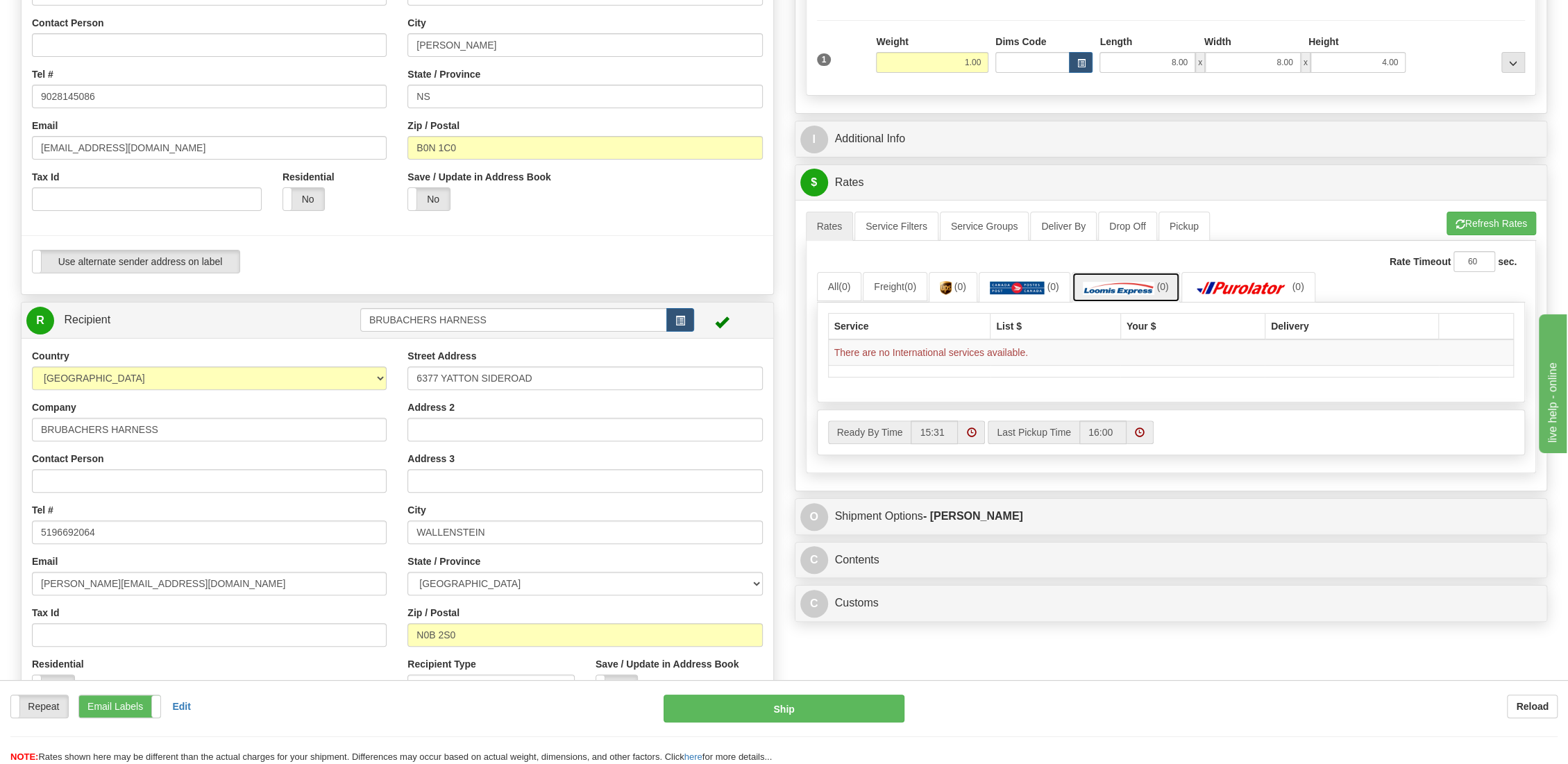
scroll to position [231, 0]
click at [1244, 278] on link "(0)" at bounding box center [1248, 287] width 134 height 30
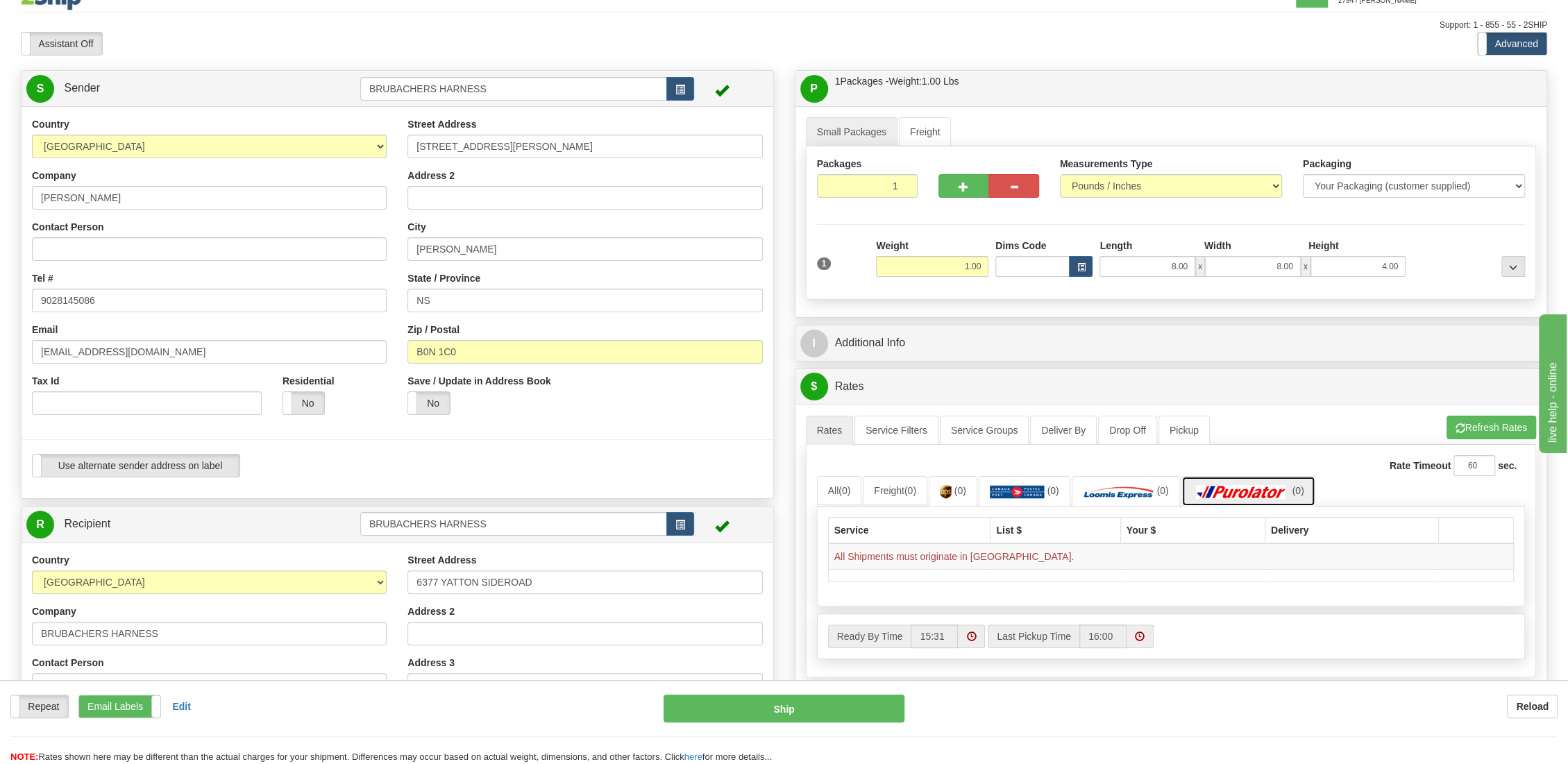
scroll to position [0, 0]
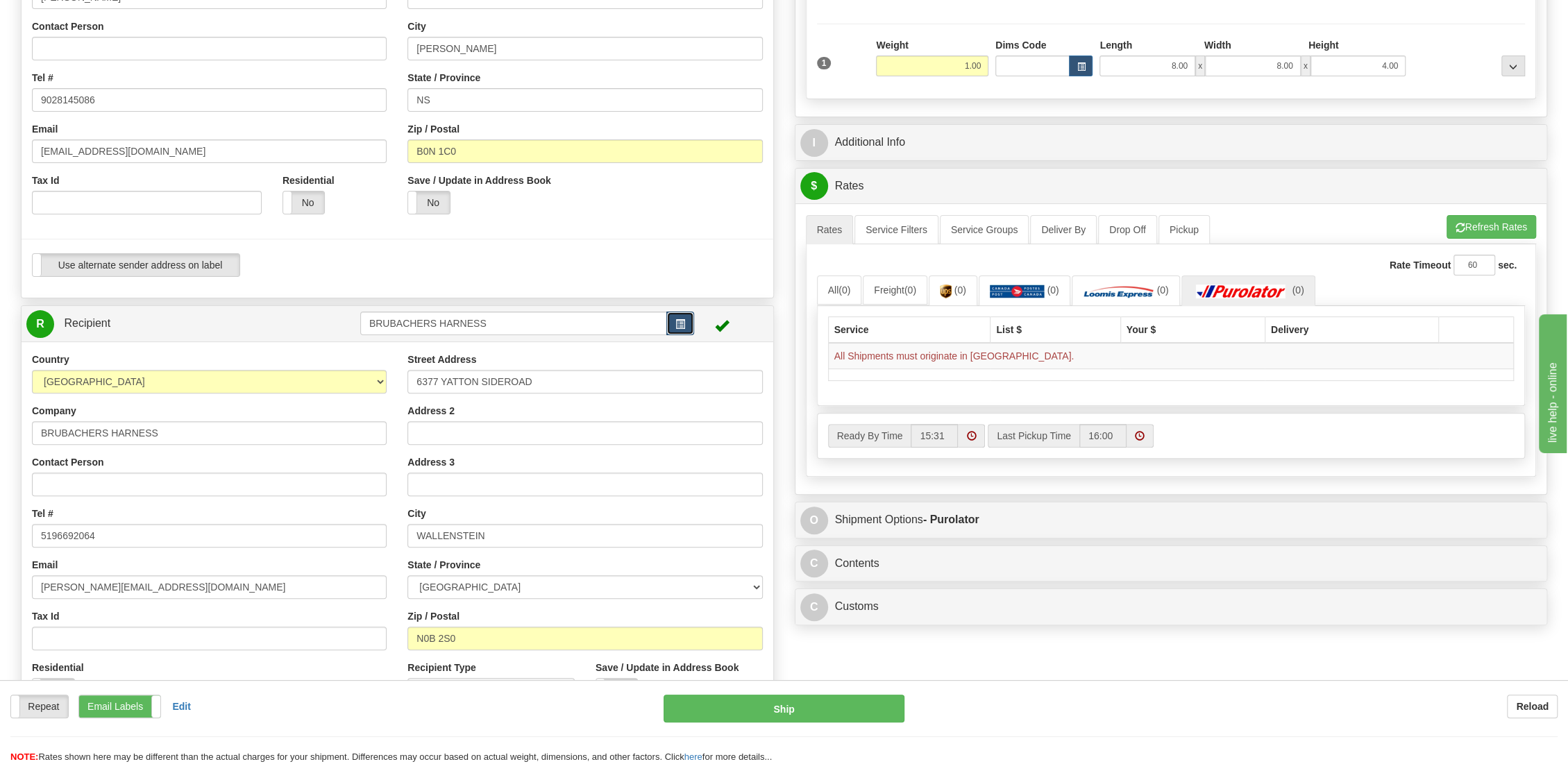
click at [682, 327] on span "button" at bounding box center [679, 324] width 9 height 9
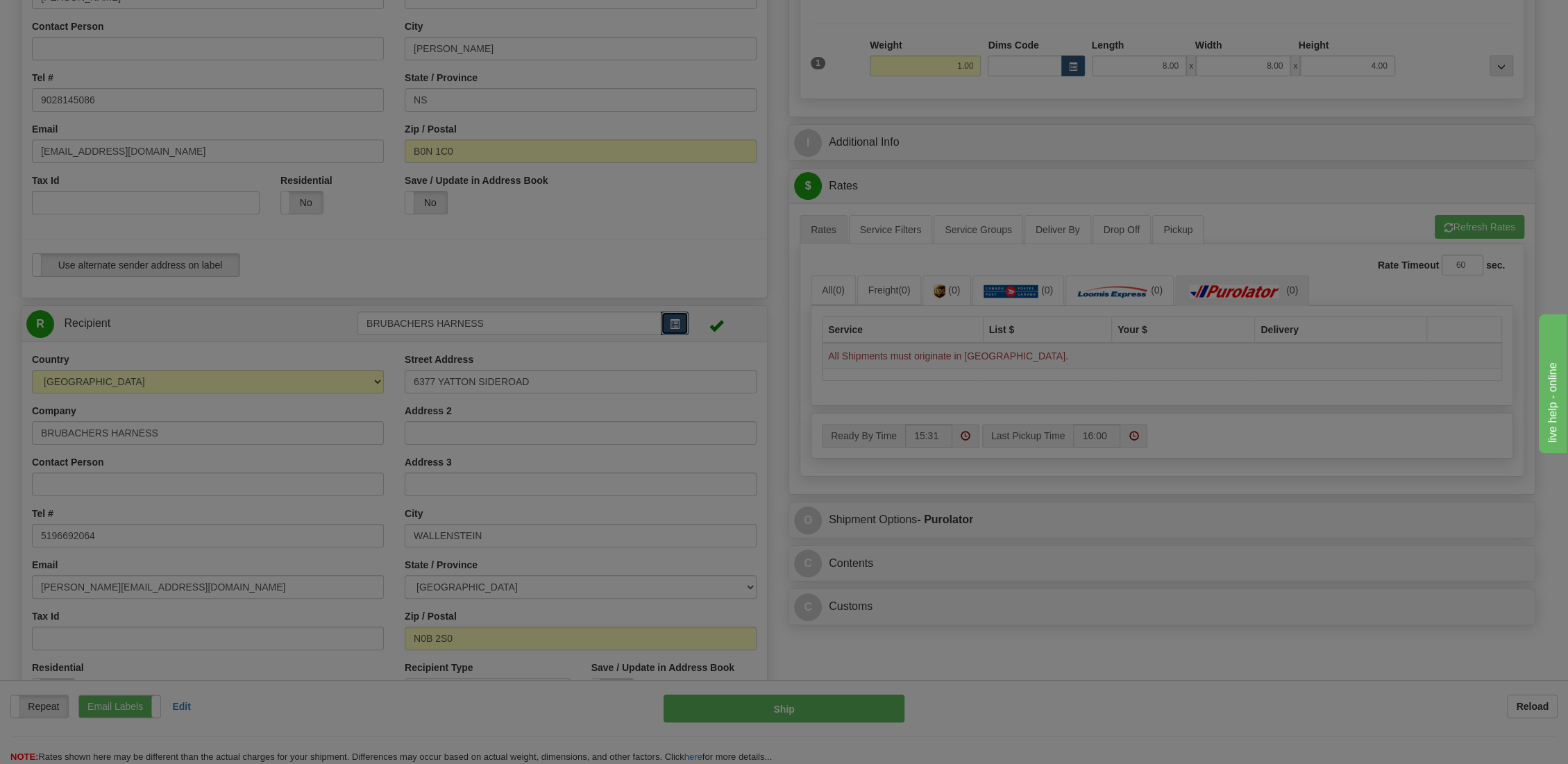
scroll to position [229, 0]
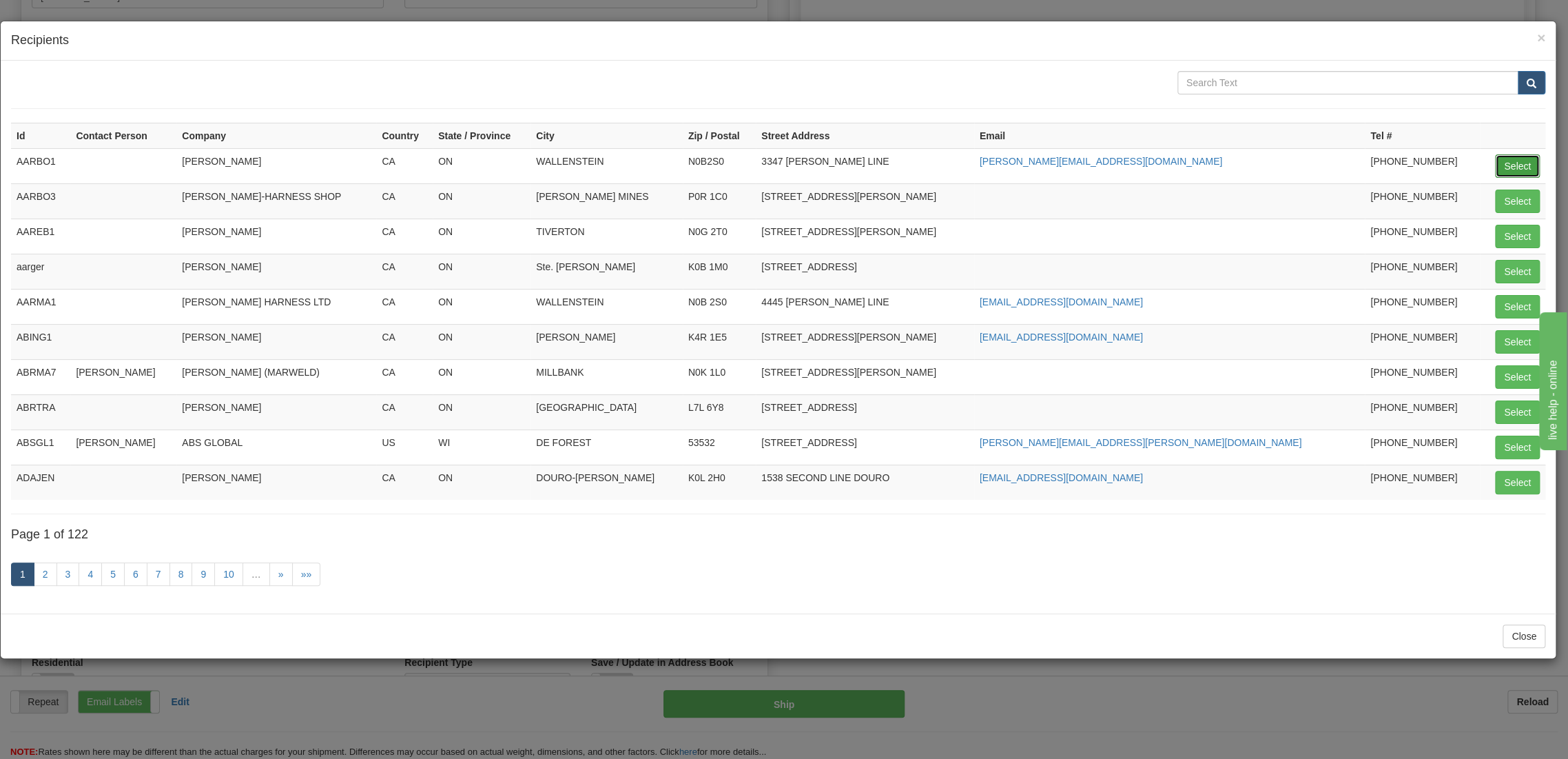
click at [1520, 159] on button "Select" at bounding box center [1517, 166] width 45 height 24
type input "AARBO1"
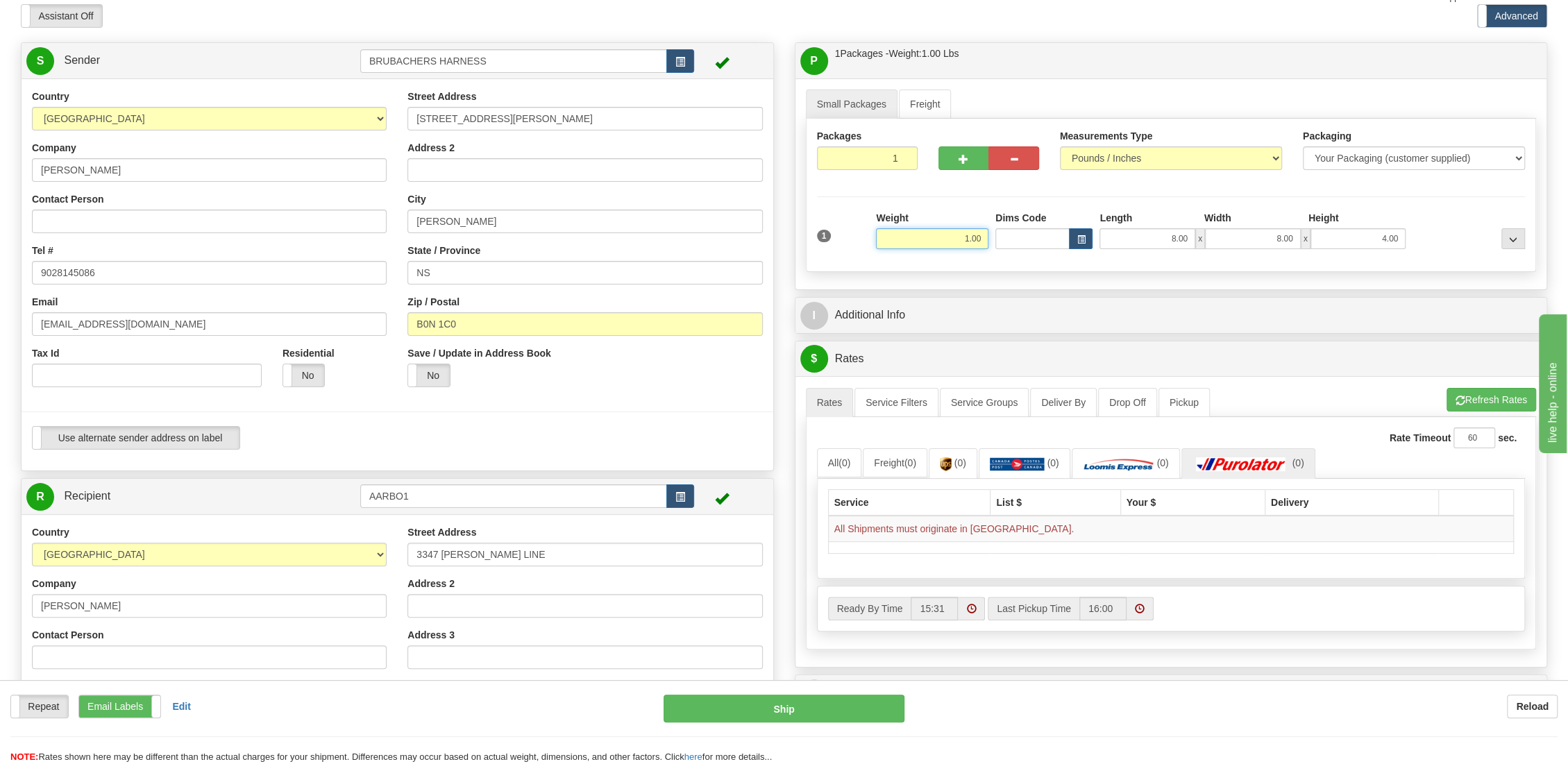
scroll to position [0, 0]
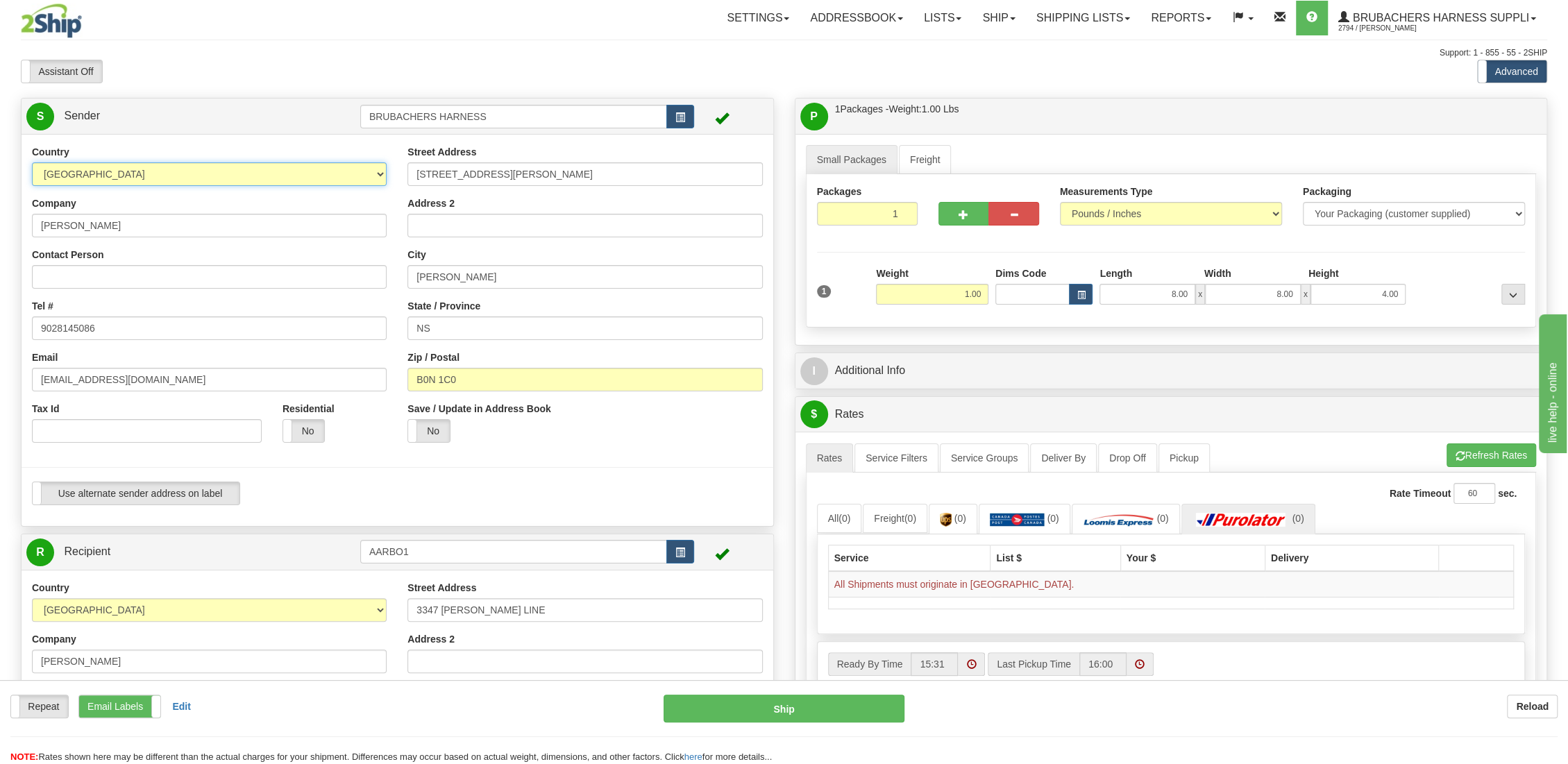
click at [381, 169] on select "[GEOGRAPHIC_DATA] [GEOGRAPHIC_DATA] [GEOGRAPHIC_DATA] [GEOGRAPHIC_DATA] [US_STA…" at bounding box center [210, 174] width 355 height 24
select select "CA"
click at [32, 162] on select "[GEOGRAPHIC_DATA] [GEOGRAPHIC_DATA] [GEOGRAPHIC_DATA] [GEOGRAPHIC_DATA] [US_STA…" at bounding box center [210, 174] width 355 height 24
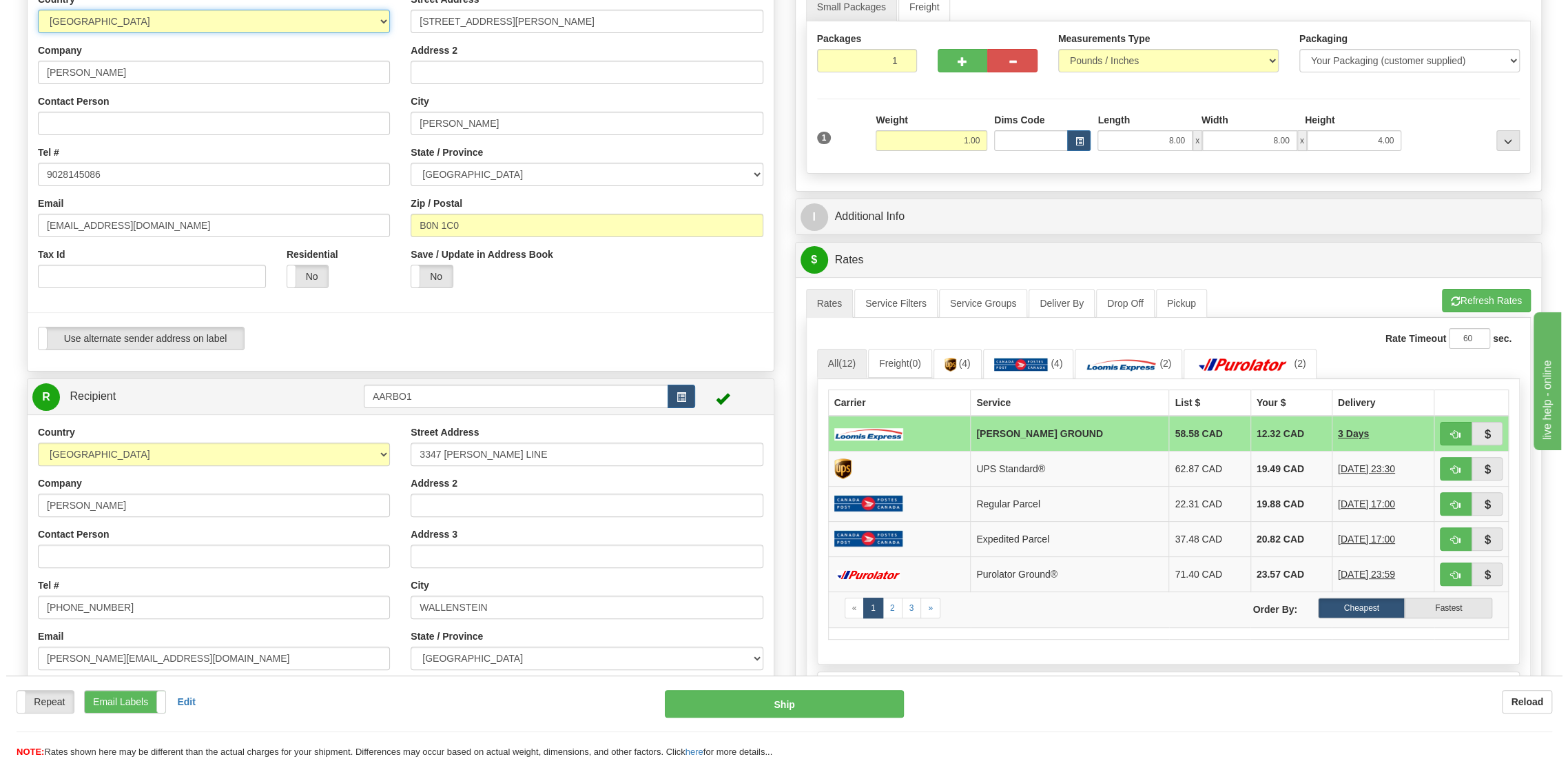
scroll to position [153, 0]
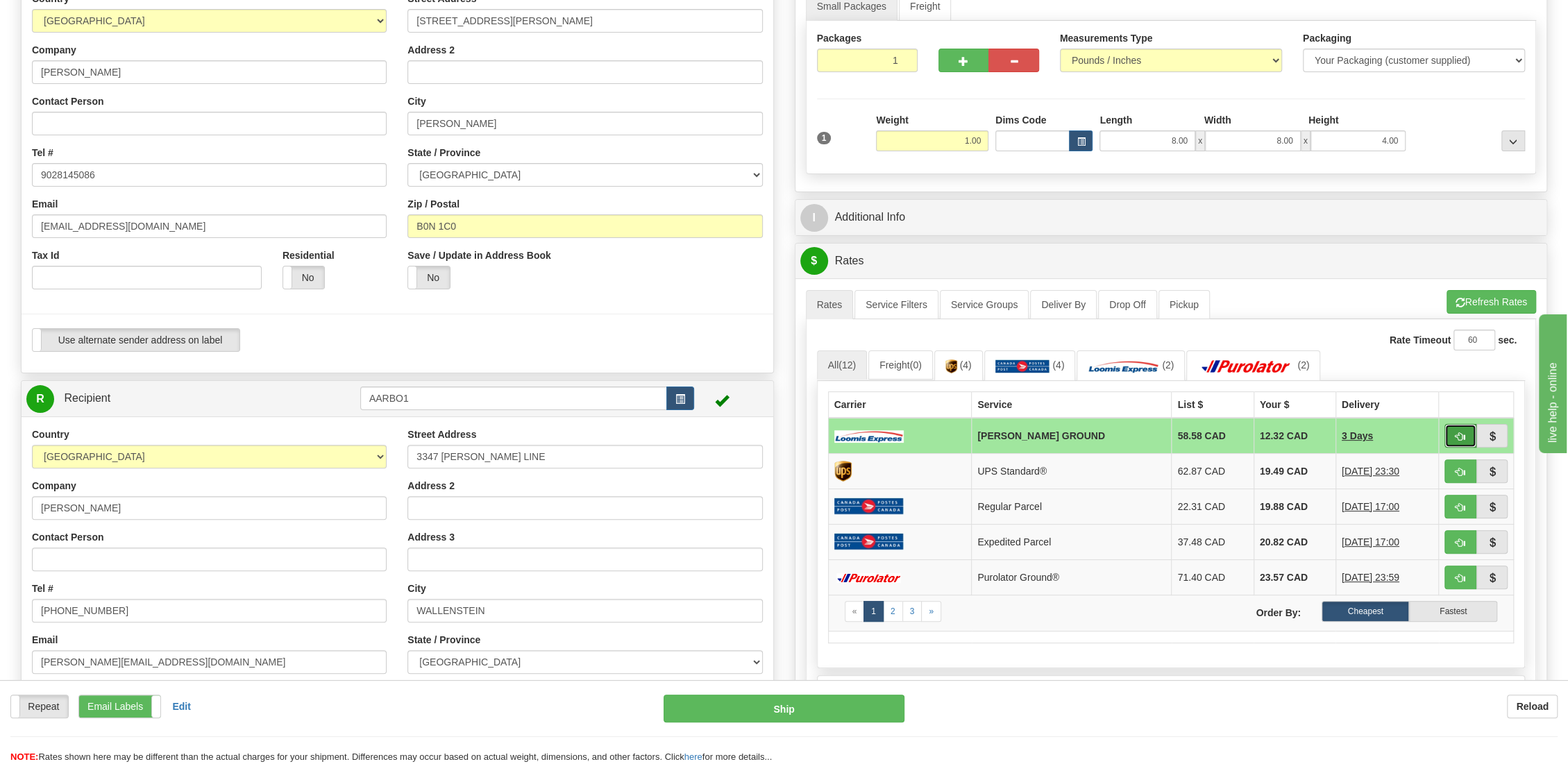
click at [1459, 432] on span "button" at bounding box center [1459, 436] width 9 height 9
type input "DD"
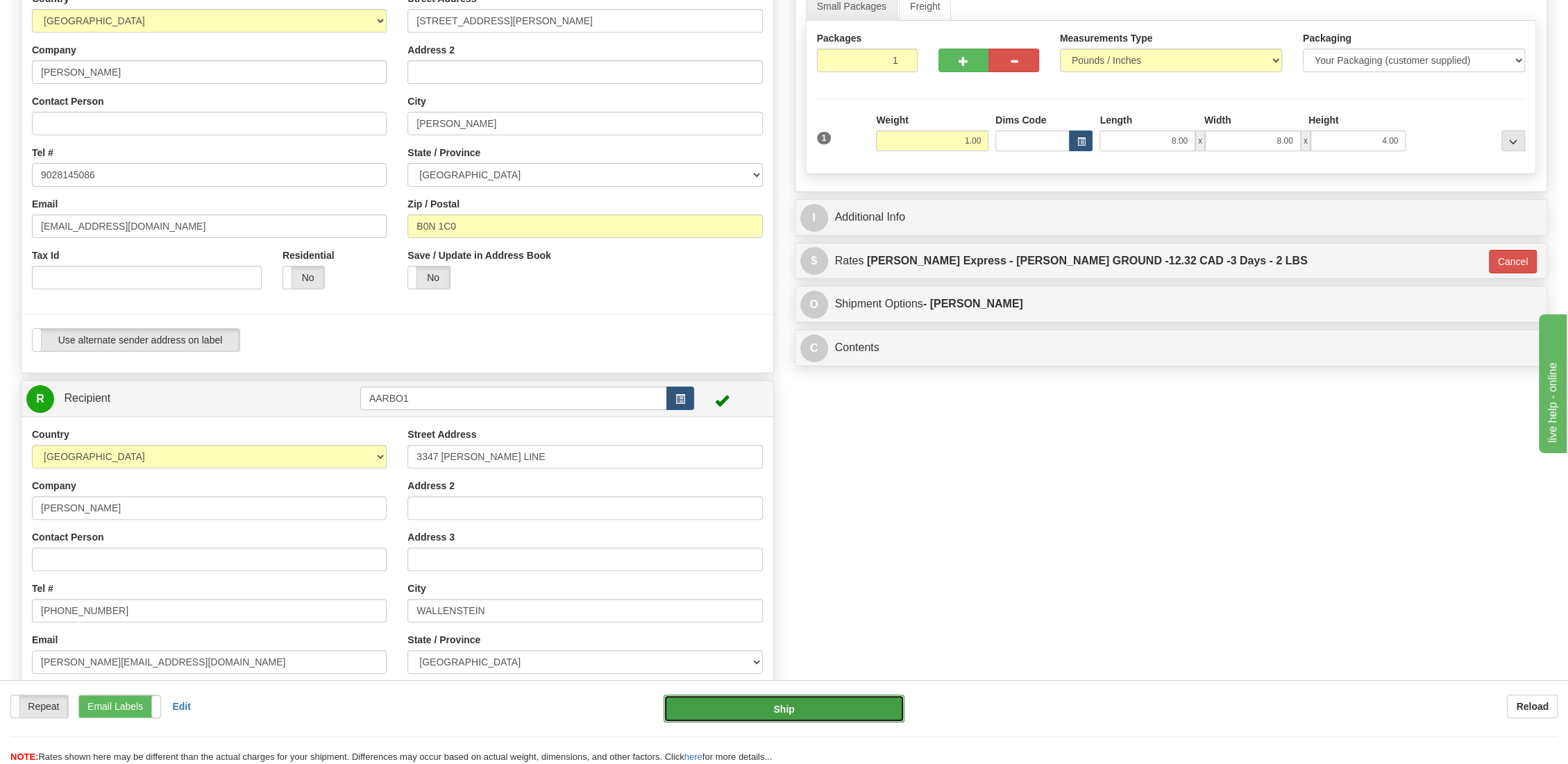
click at [778, 709] on button "Ship" at bounding box center [784, 708] width 241 height 28
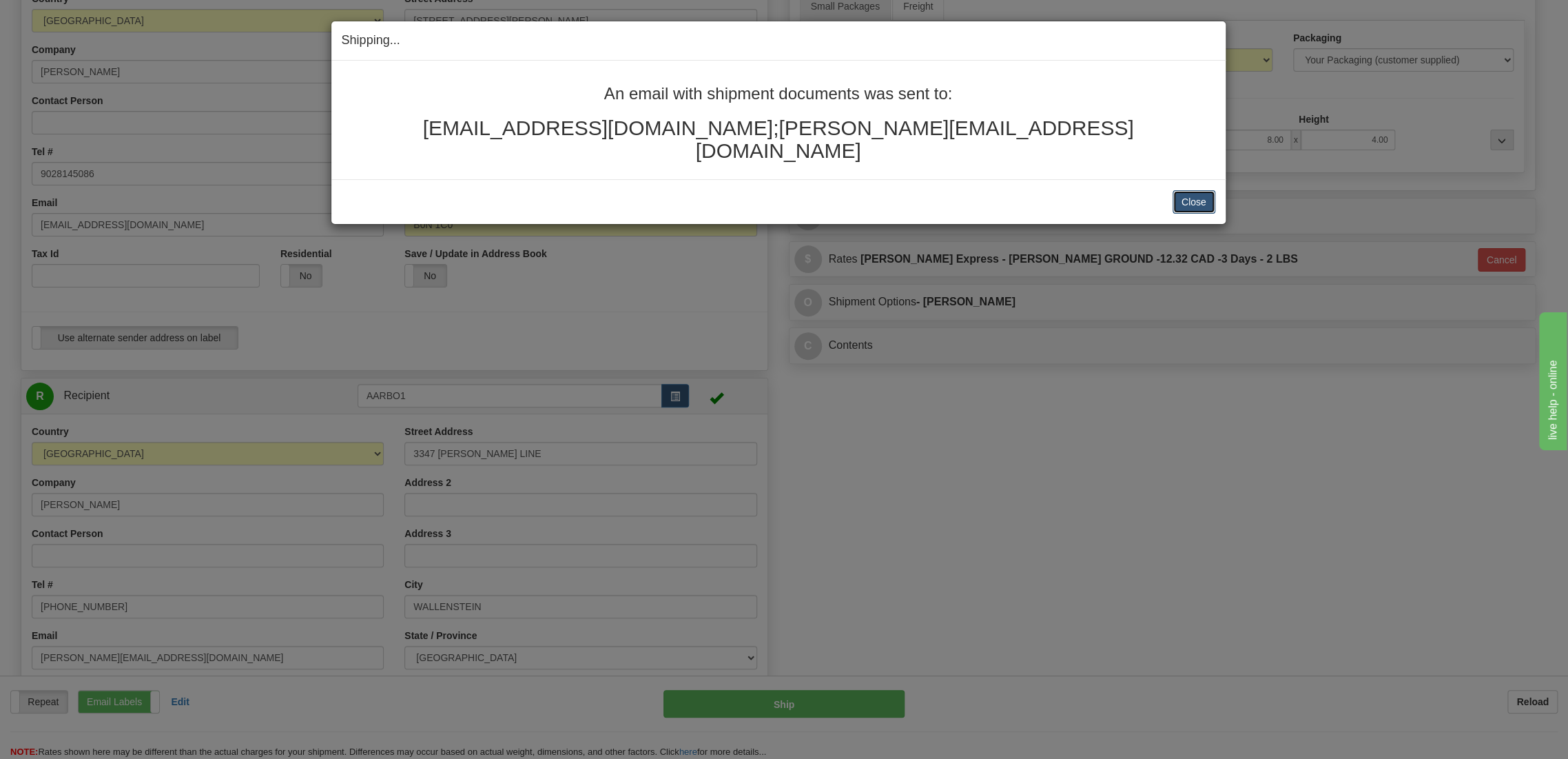
click at [1192, 191] on button "Close" at bounding box center [1194, 202] width 43 height 24
